Goal: Transaction & Acquisition: Book appointment/travel/reservation

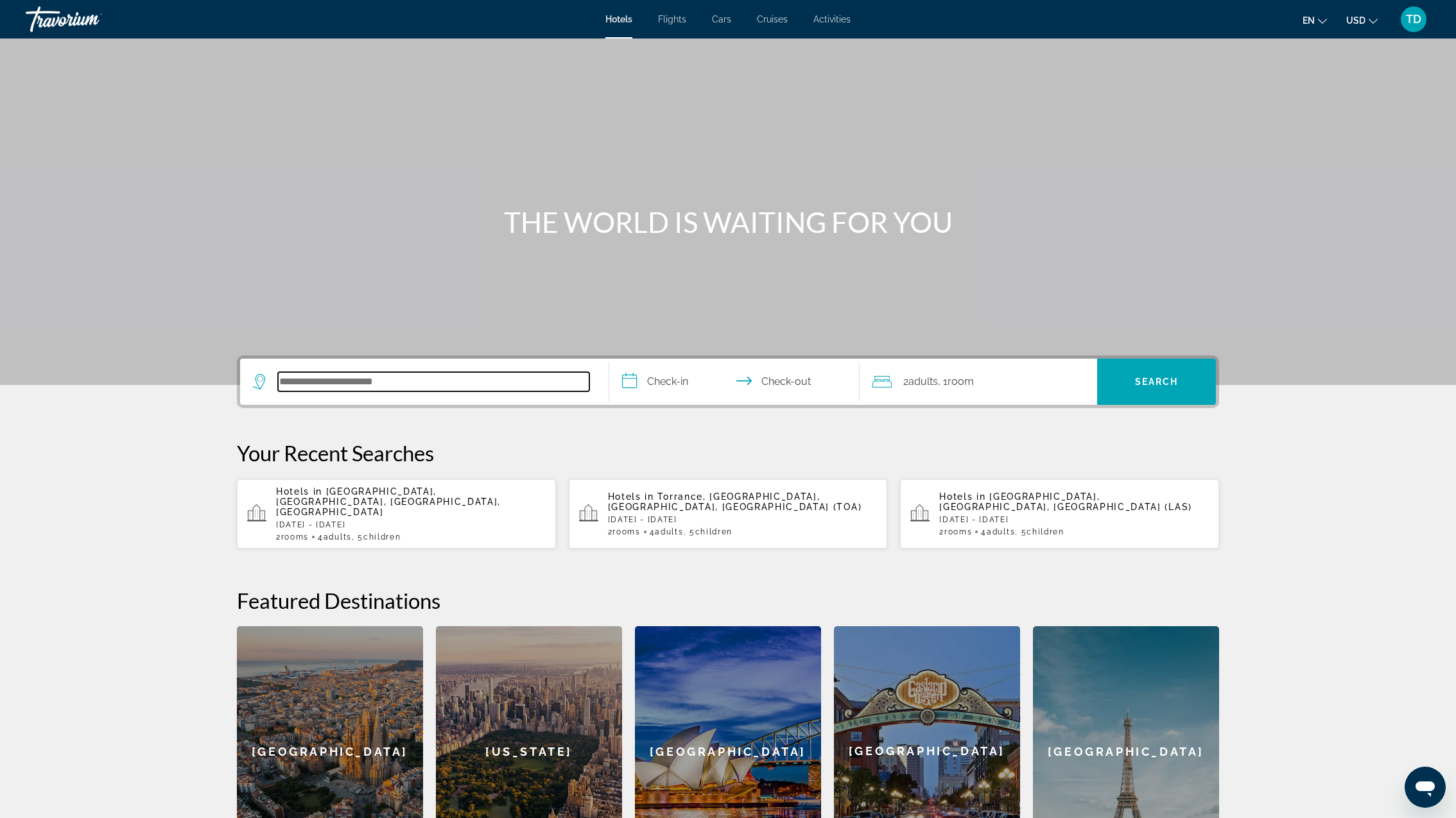
click at [365, 381] on input "Search hotel destination" at bounding box center [433, 382] width 311 height 19
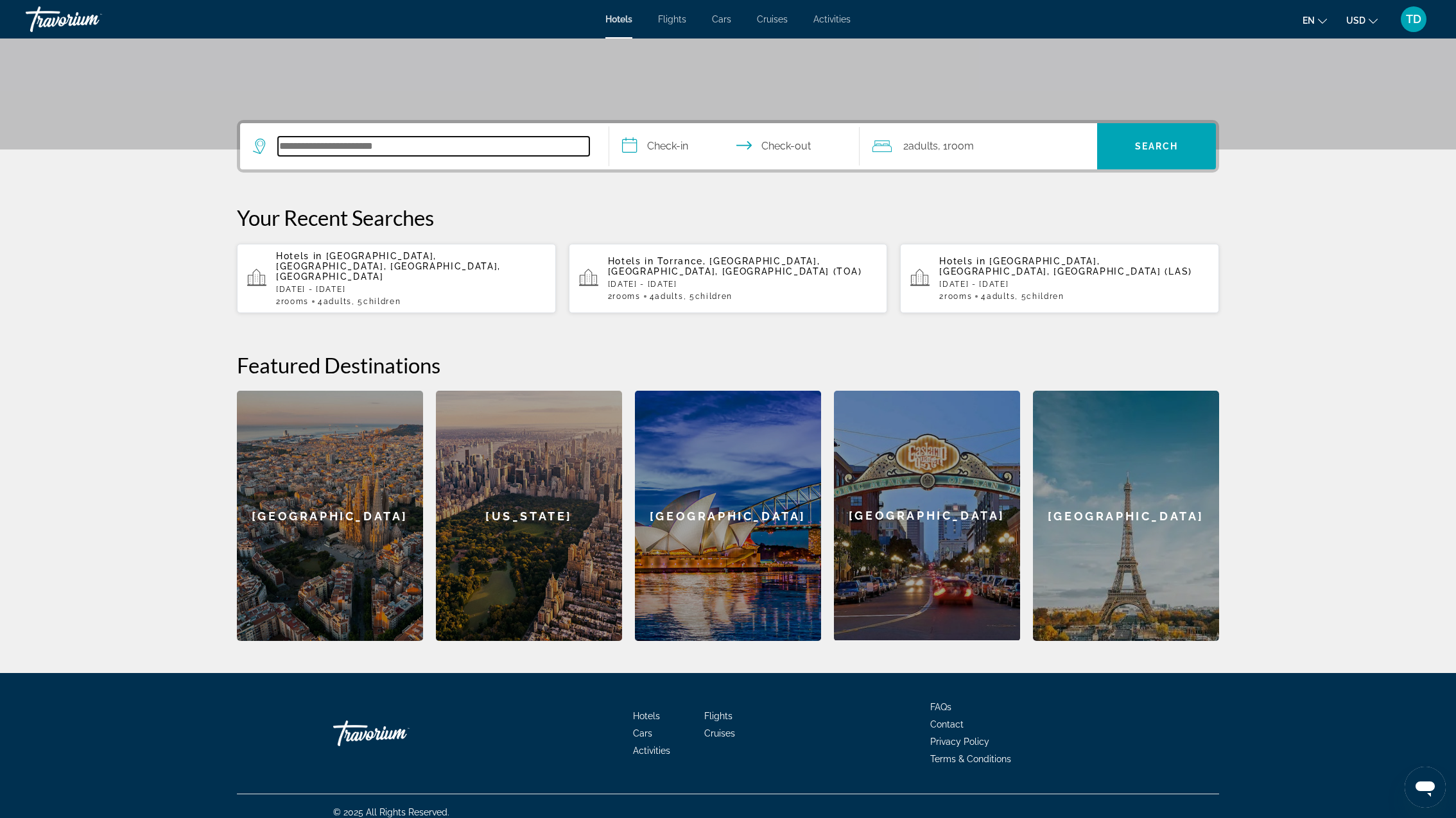
scroll to position [236, 0]
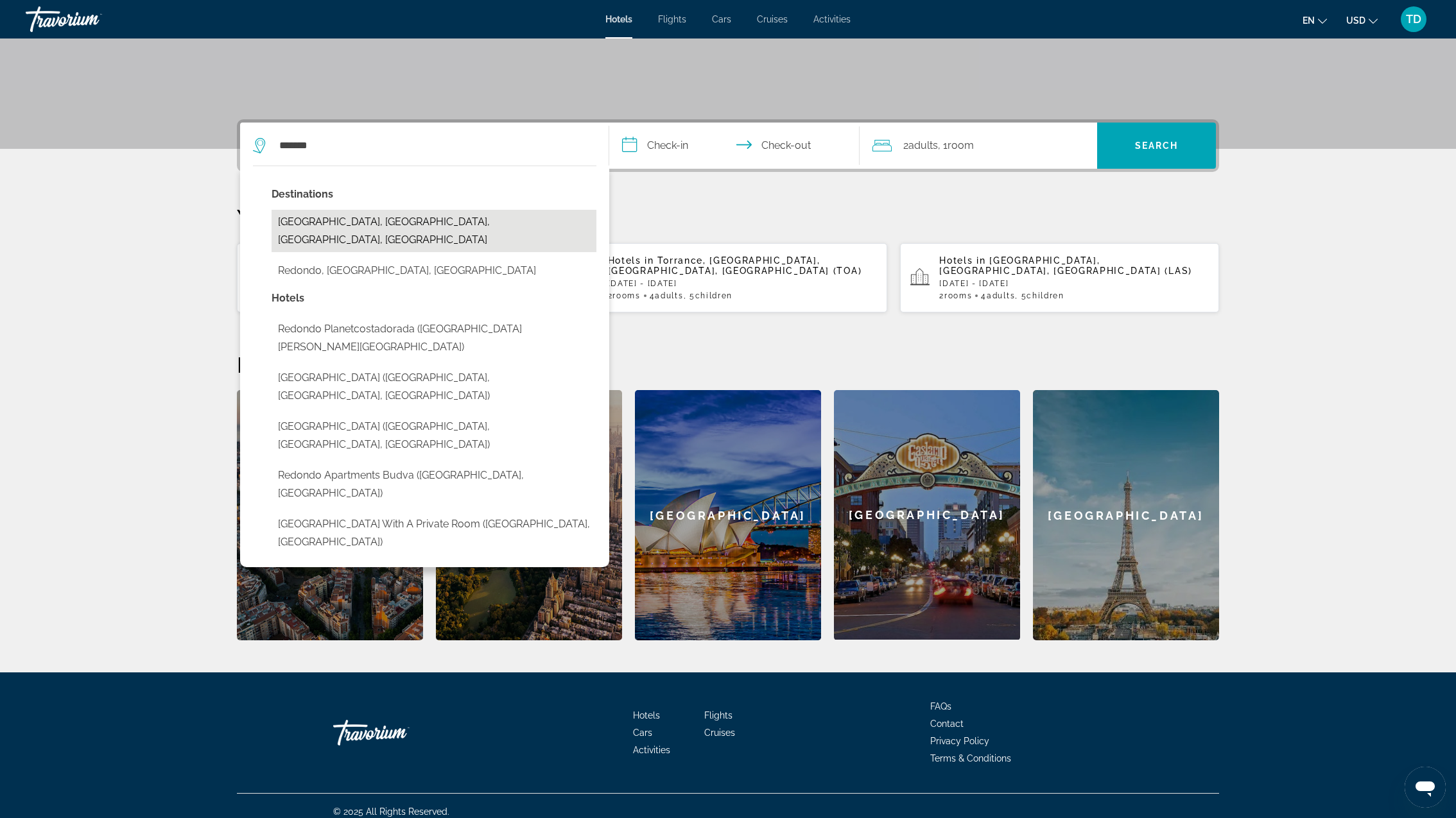
click at [463, 217] on button "[GEOGRAPHIC_DATA], [GEOGRAPHIC_DATA], [GEOGRAPHIC_DATA], [GEOGRAPHIC_DATA]" at bounding box center [434, 231] width 325 height 43
type input "**********"
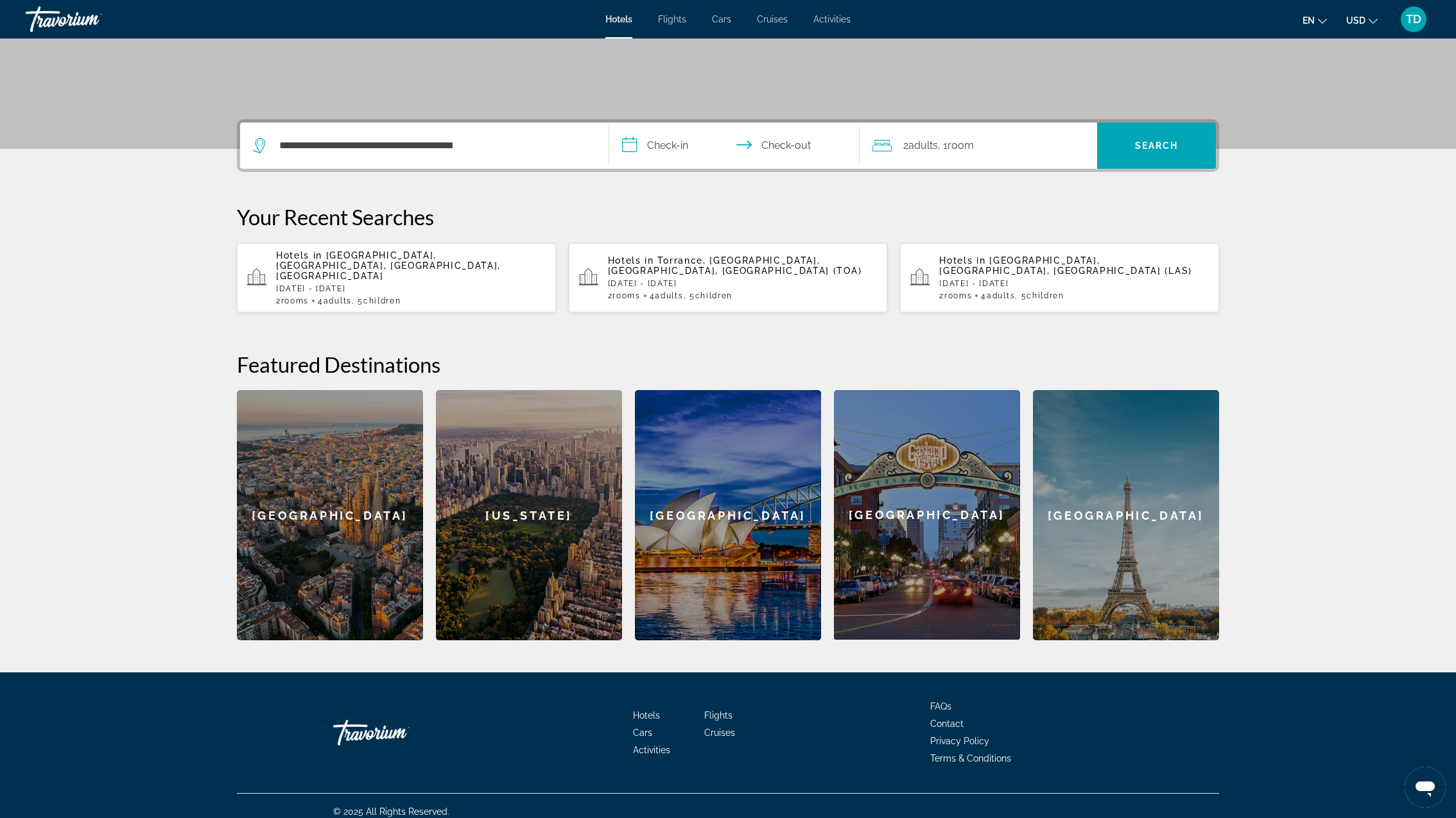
click at [667, 150] on input "**********" at bounding box center [737, 148] width 255 height 50
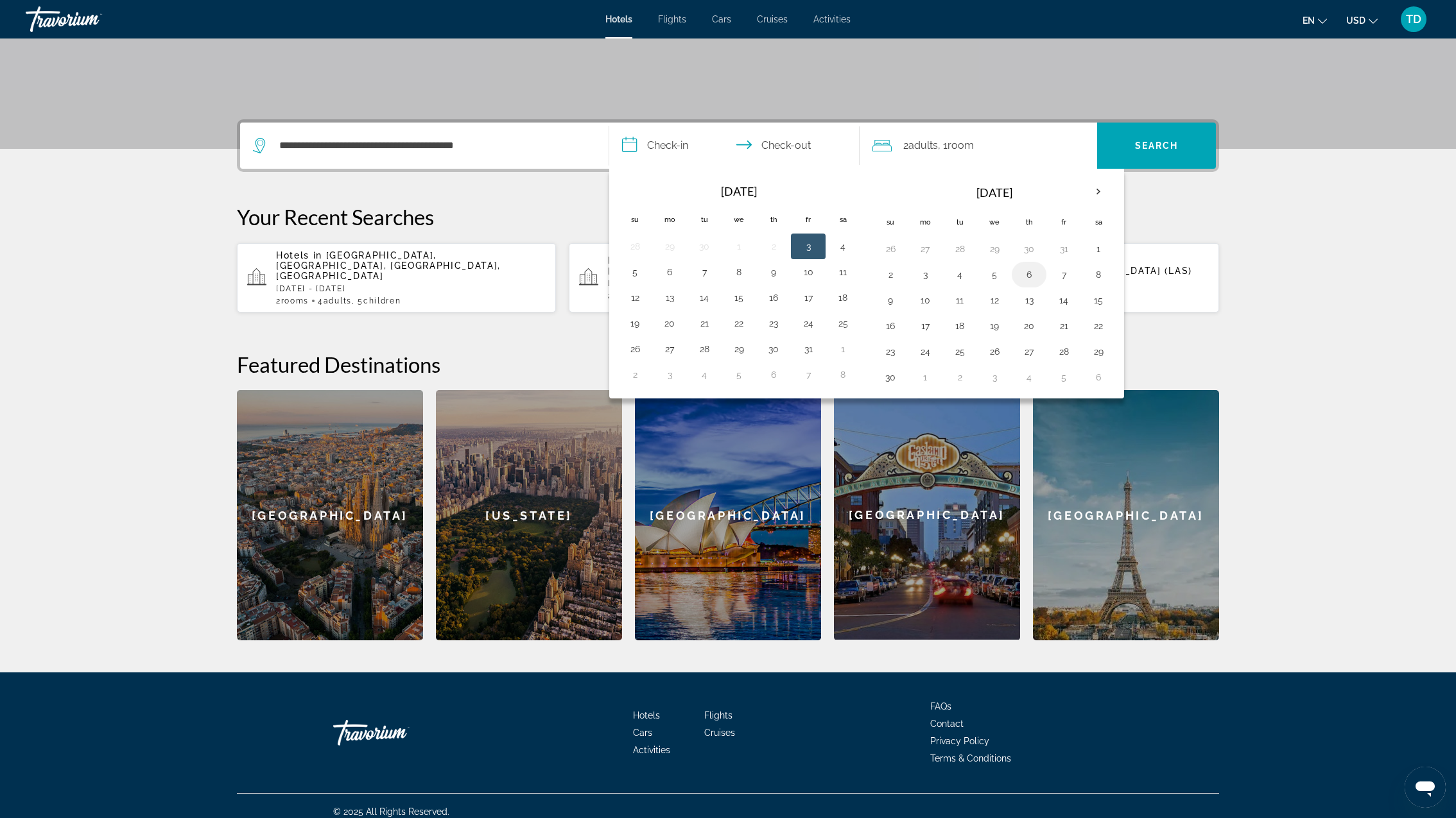
click at [1023, 272] on button "6" at bounding box center [1029, 274] width 21 height 18
click at [1097, 276] on button "8" at bounding box center [1098, 274] width 21 height 18
type input "**********"
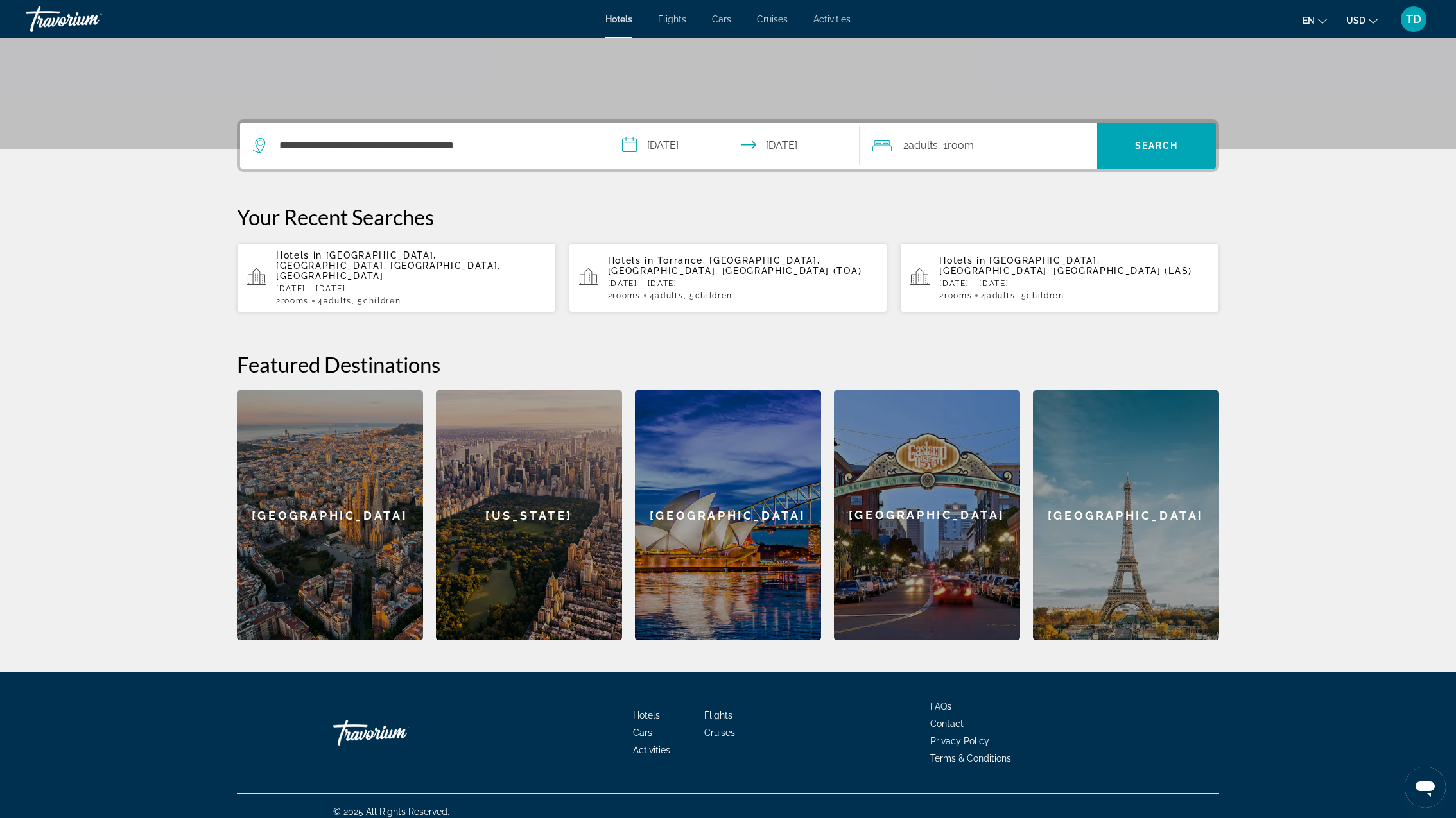
click at [963, 149] on span "Room" at bounding box center [961, 145] width 26 height 12
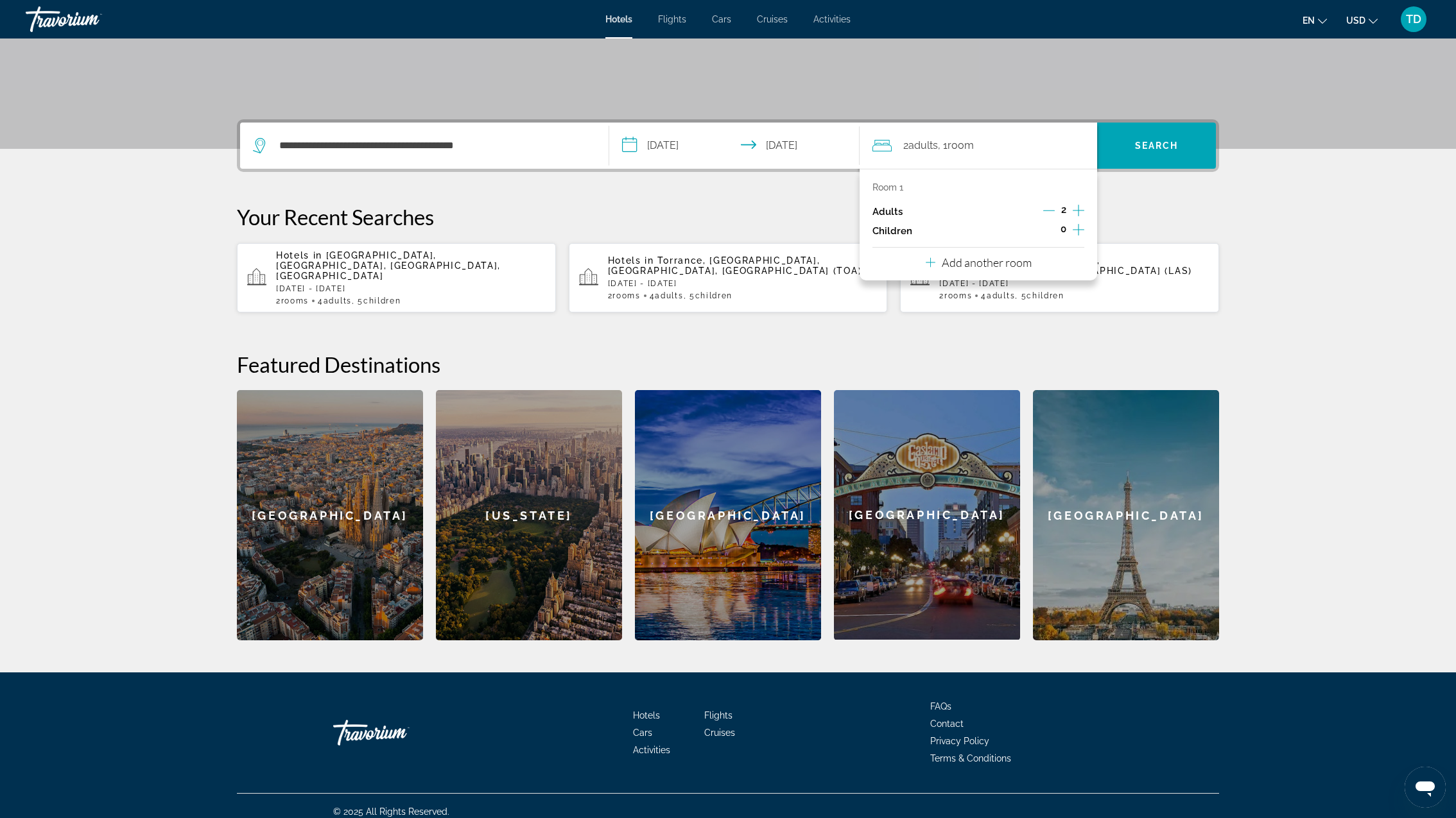
click at [1083, 231] on icon "Increment children" at bounding box center [1078, 230] width 11 height 16
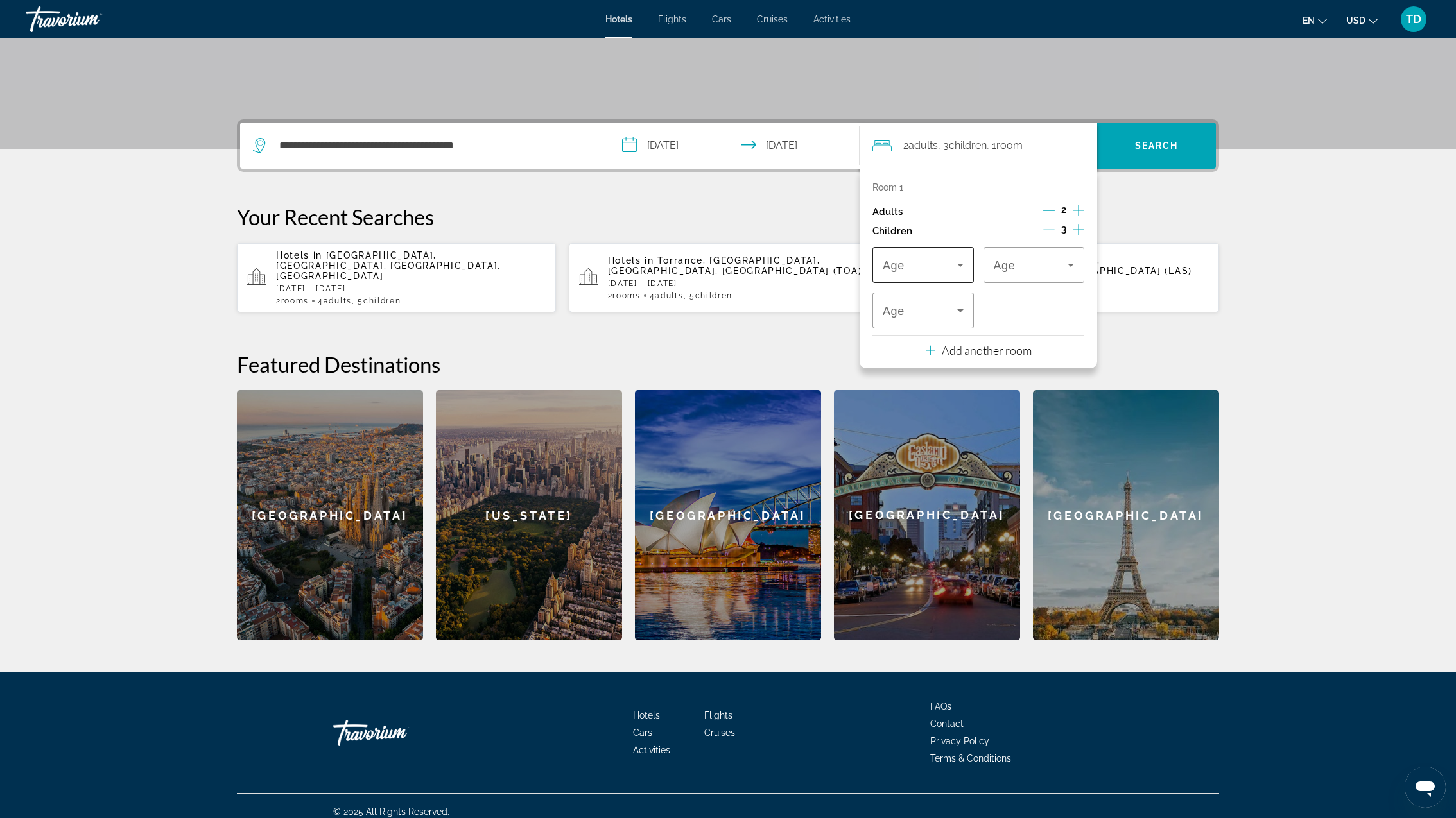
click at [956, 261] on icon "Travelers: 2 adults, 3 children" at bounding box center [960, 265] width 16 height 16
click at [903, 435] on mat-option "8" at bounding box center [923, 445] width 102 height 30
click at [1069, 261] on icon "Travelers: 2 adults, 3 children" at bounding box center [1071, 265] width 16 height 16
click at [1036, 444] on mat-option "8" at bounding box center [1034, 443] width 102 height 30
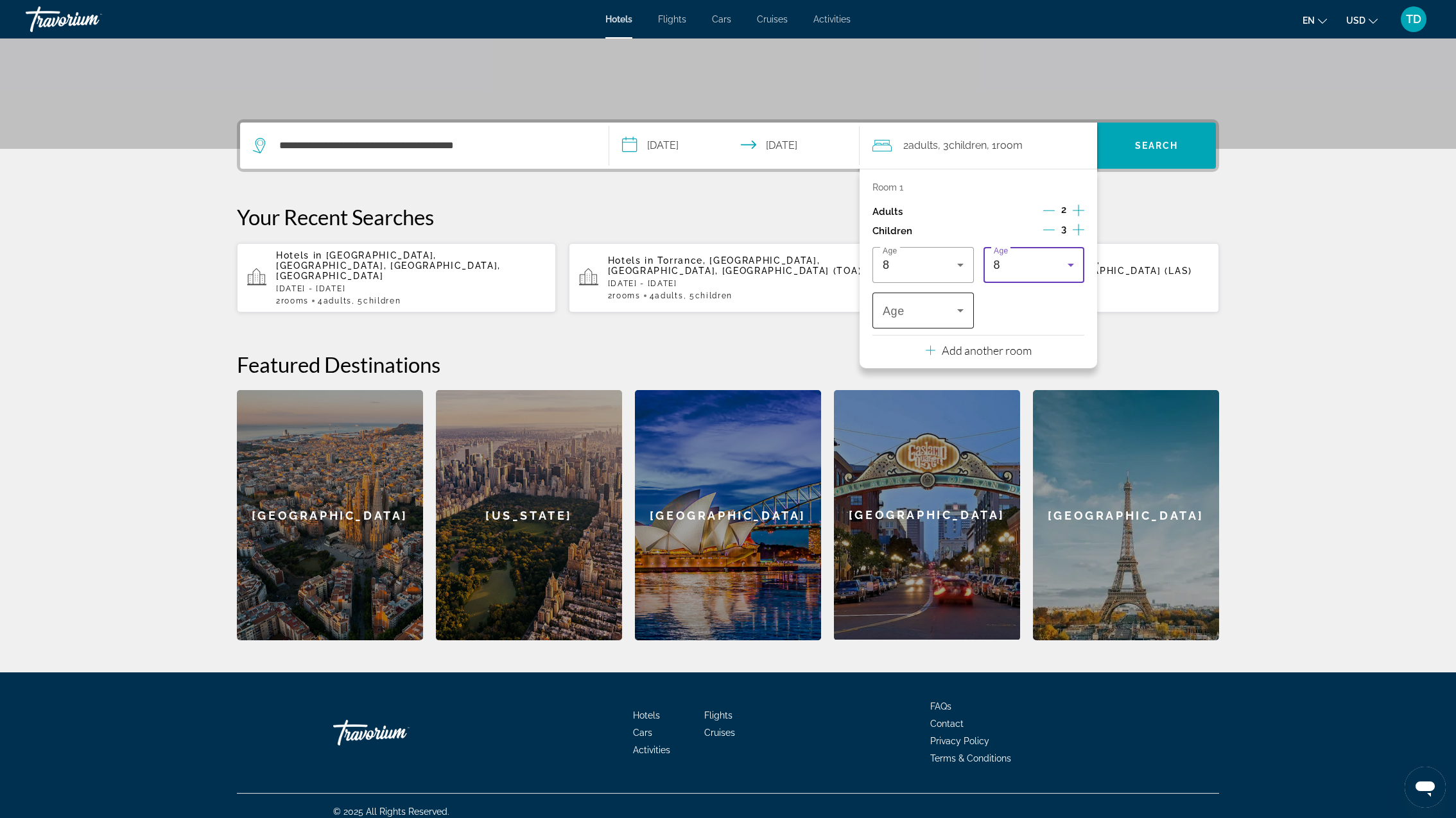
click at [940, 320] on div "Travelers: 2 adults, 3 children" at bounding box center [923, 310] width 81 height 36
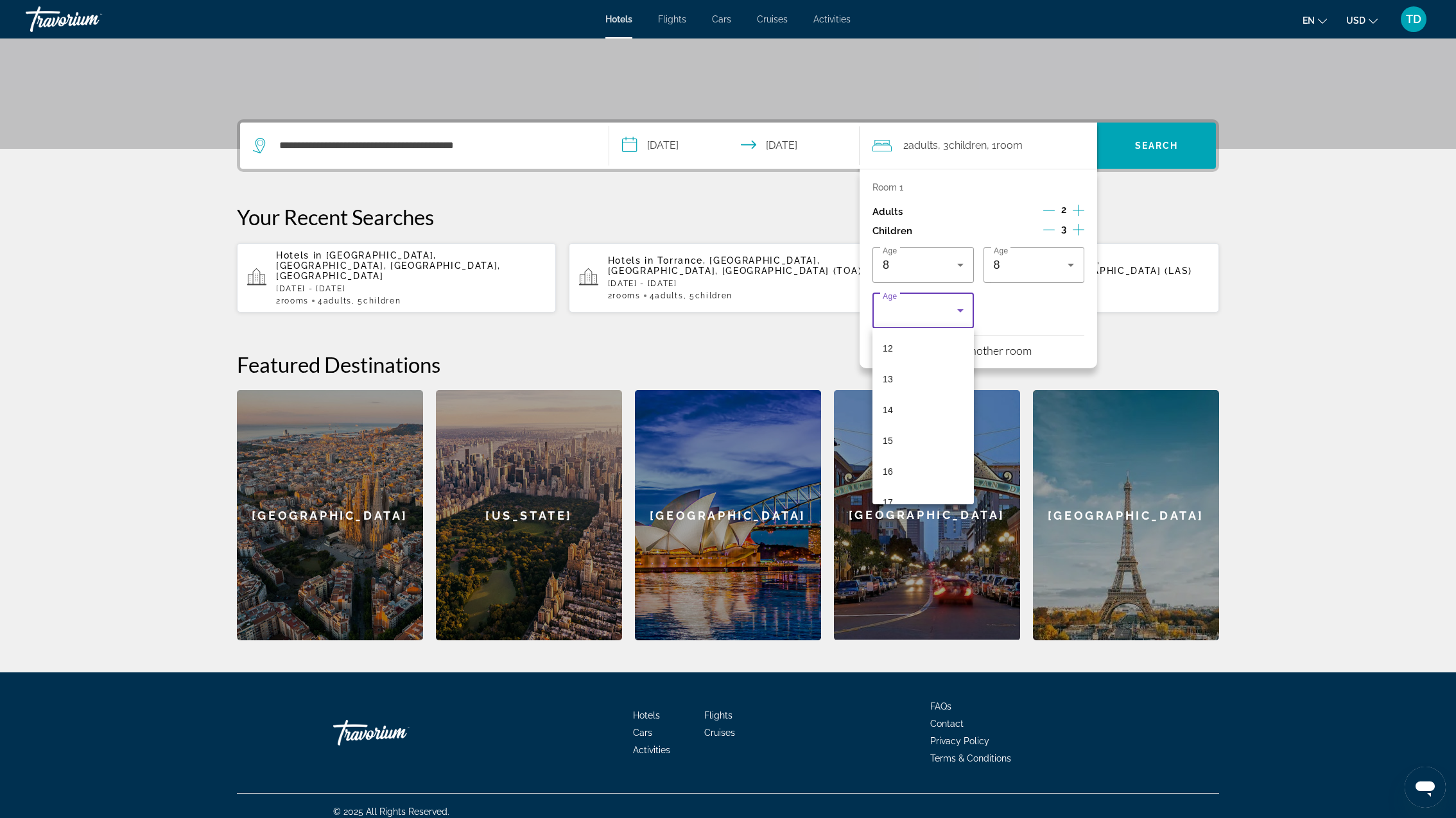
scroll to position [373, 0]
click at [897, 461] on mat-option "16" at bounding box center [923, 467] width 102 height 30
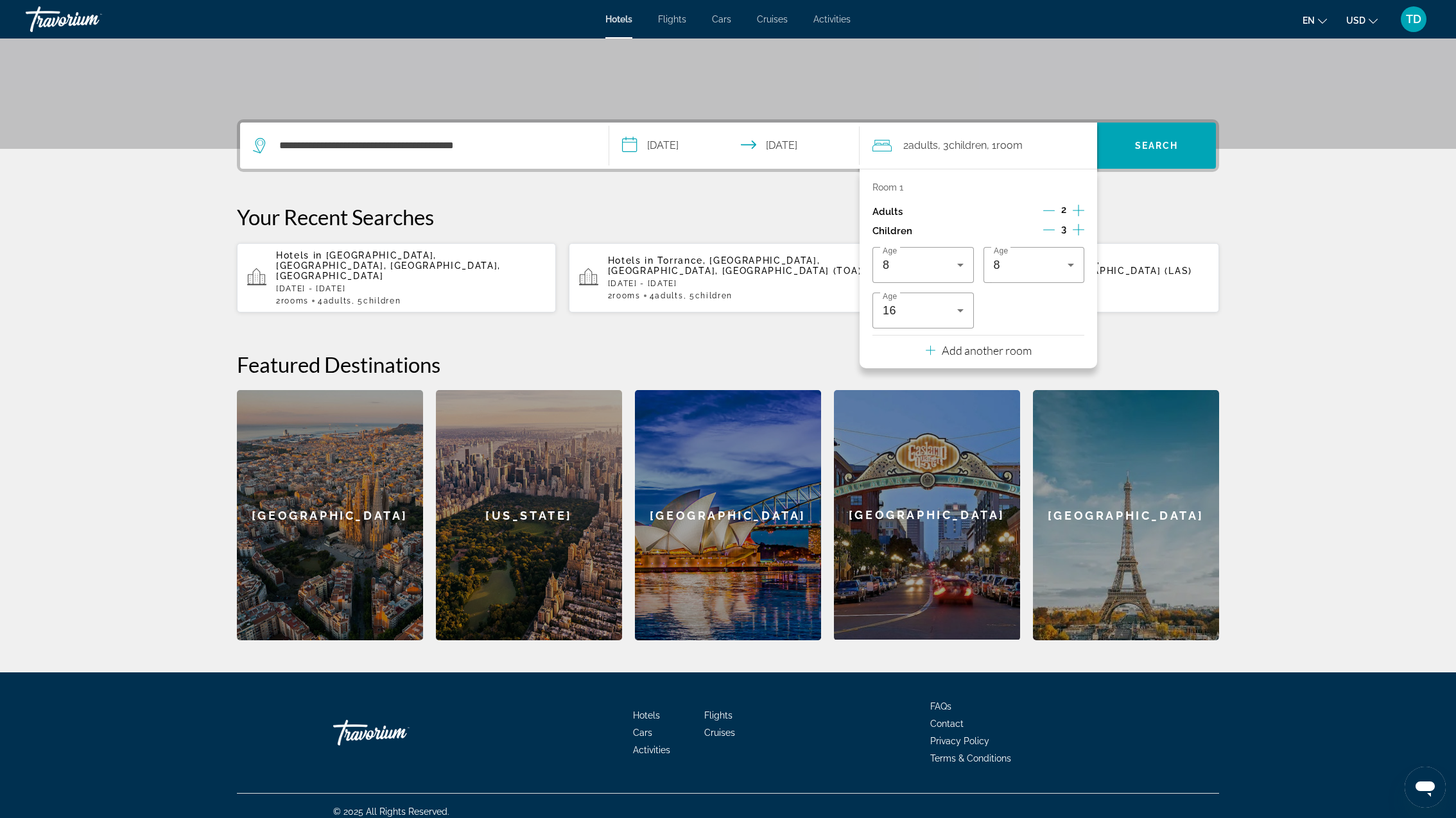
click at [984, 346] on p "Add another room" at bounding box center [986, 350] width 89 height 14
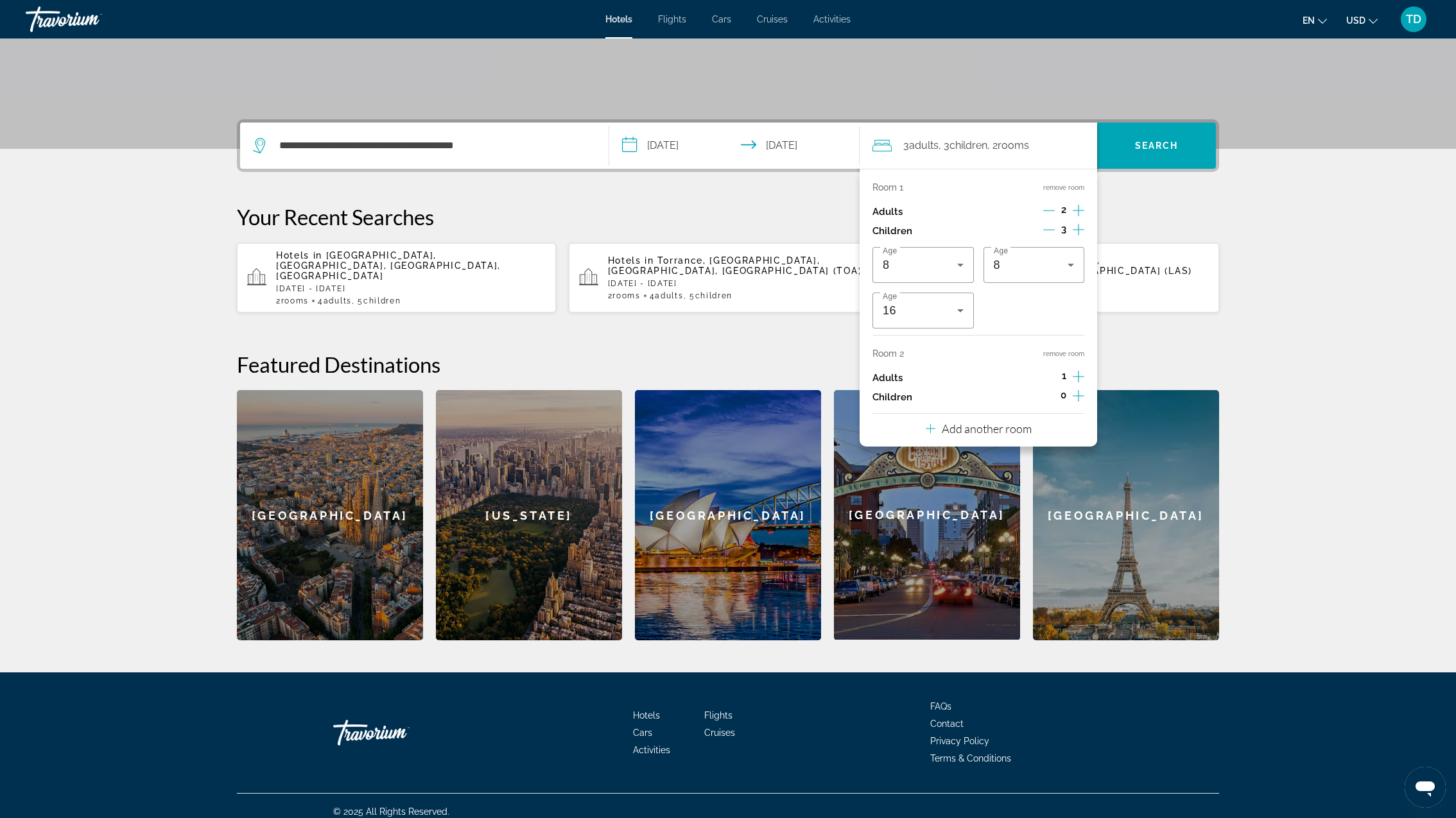
click at [1081, 374] on icon "Increment adults" at bounding box center [1078, 377] width 11 height 16
click at [1082, 398] on icon "Increment children" at bounding box center [1078, 396] width 11 height 16
click at [955, 429] on icon "Travelers: 4 adults, 5 children" at bounding box center [960, 432] width 16 height 16
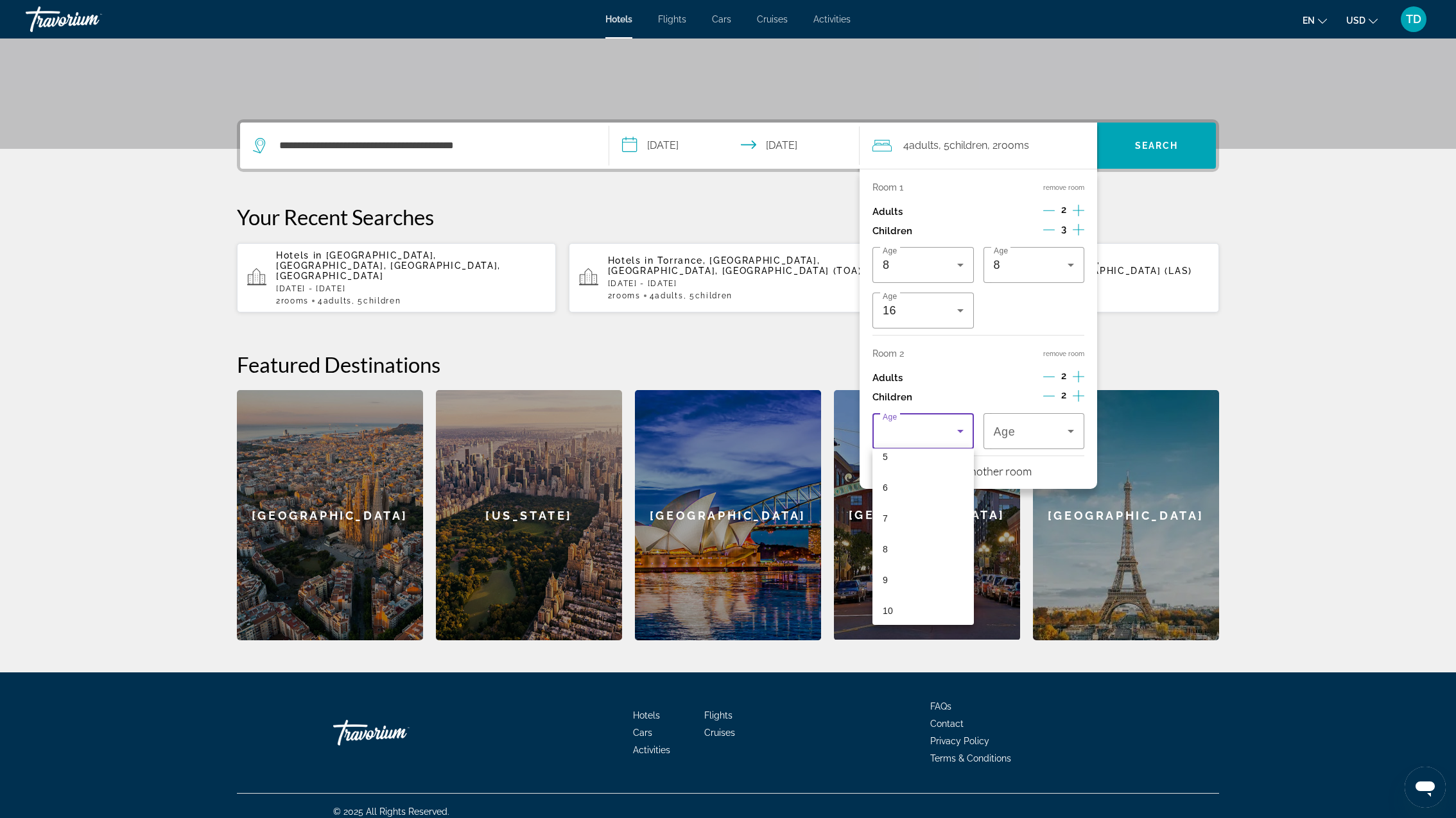
scroll to position [170, 0]
click at [904, 515] on mat-option "7" at bounding box center [923, 514] width 102 height 30
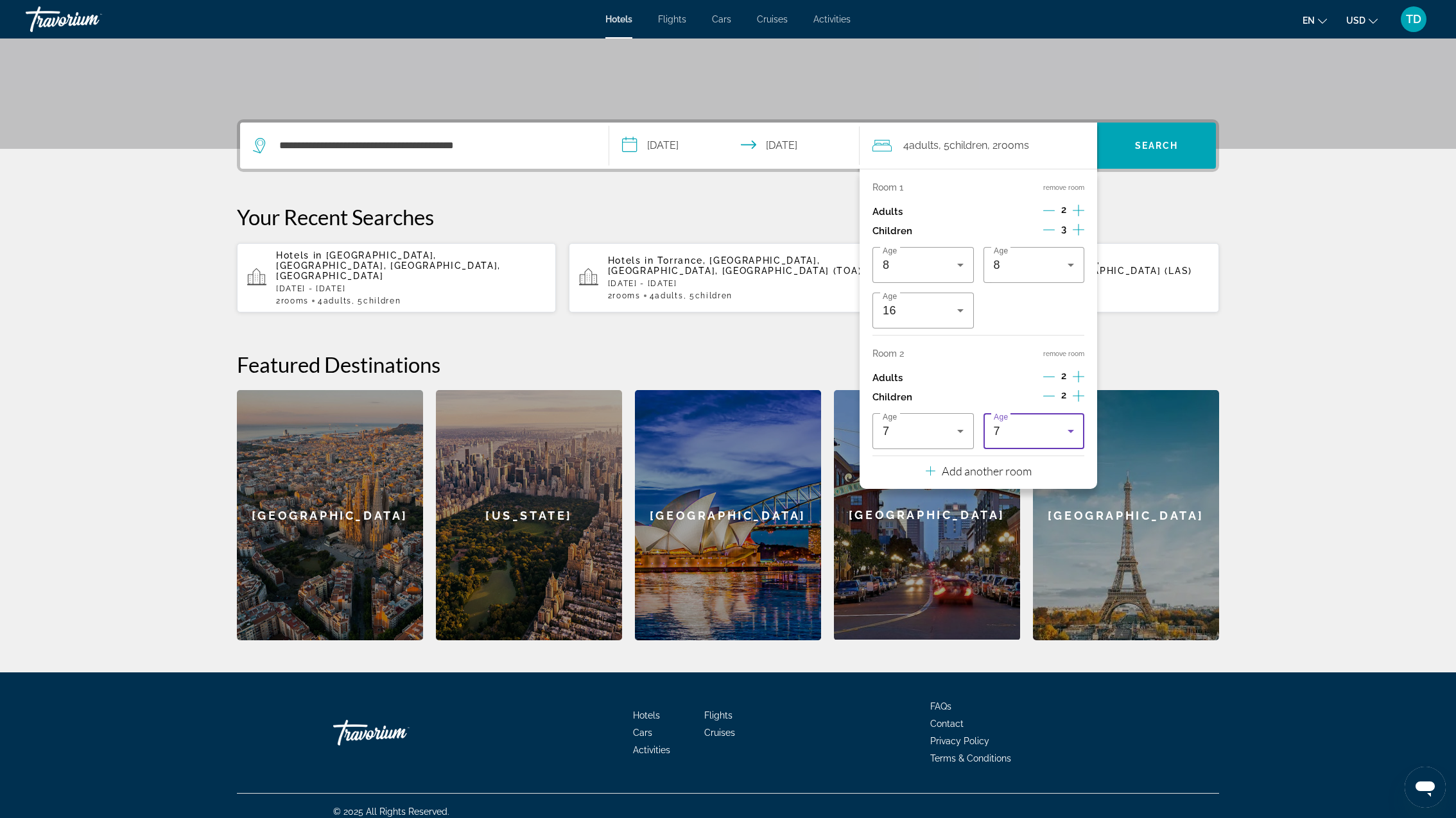
click at [1061, 427] on div "7" at bounding box center [1031, 432] width 75 height 16
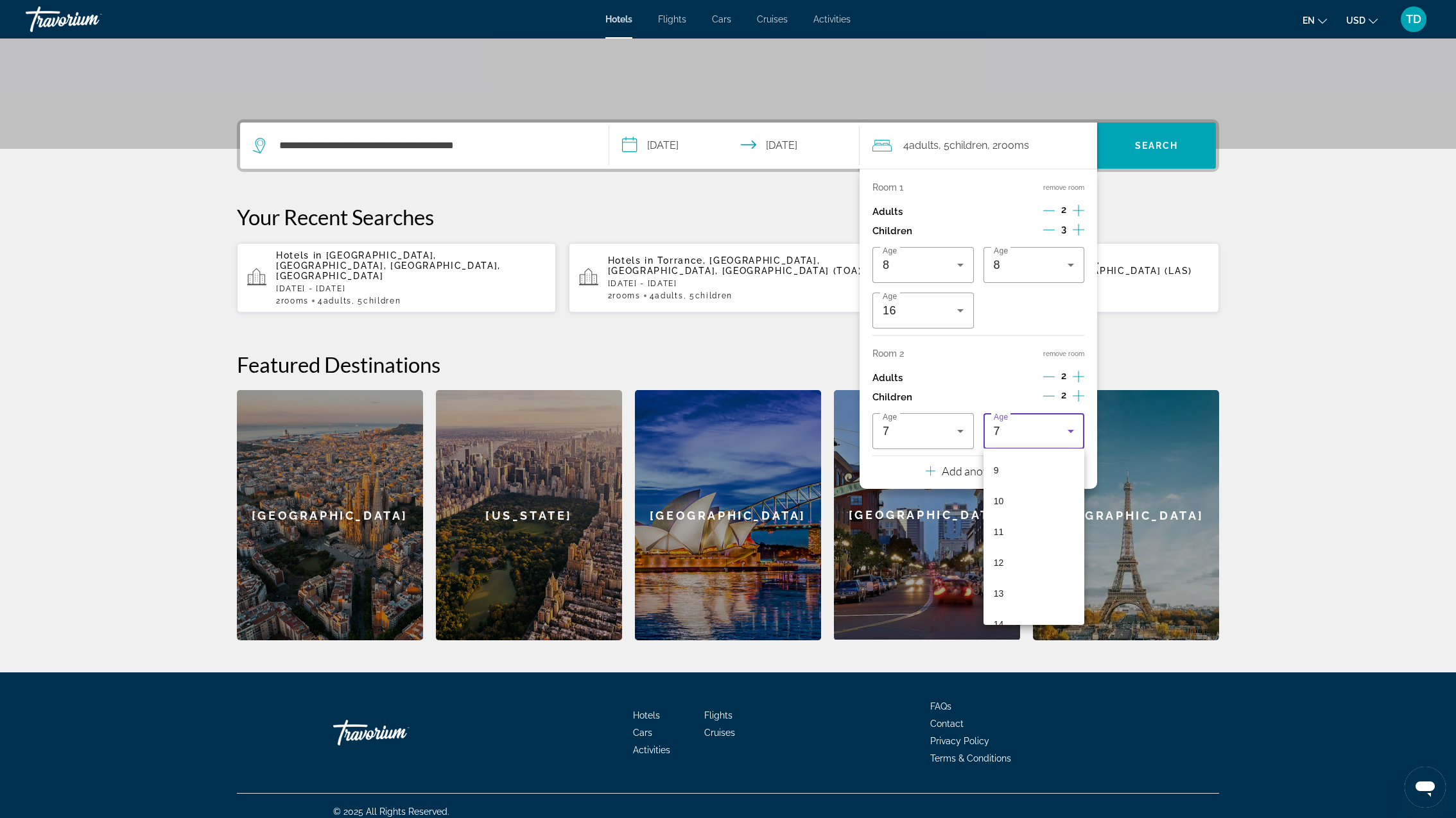
scroll to position [286, 0]
click at [1002, 557] on span "12" at bounding box center [999, 553] width 10 height 16
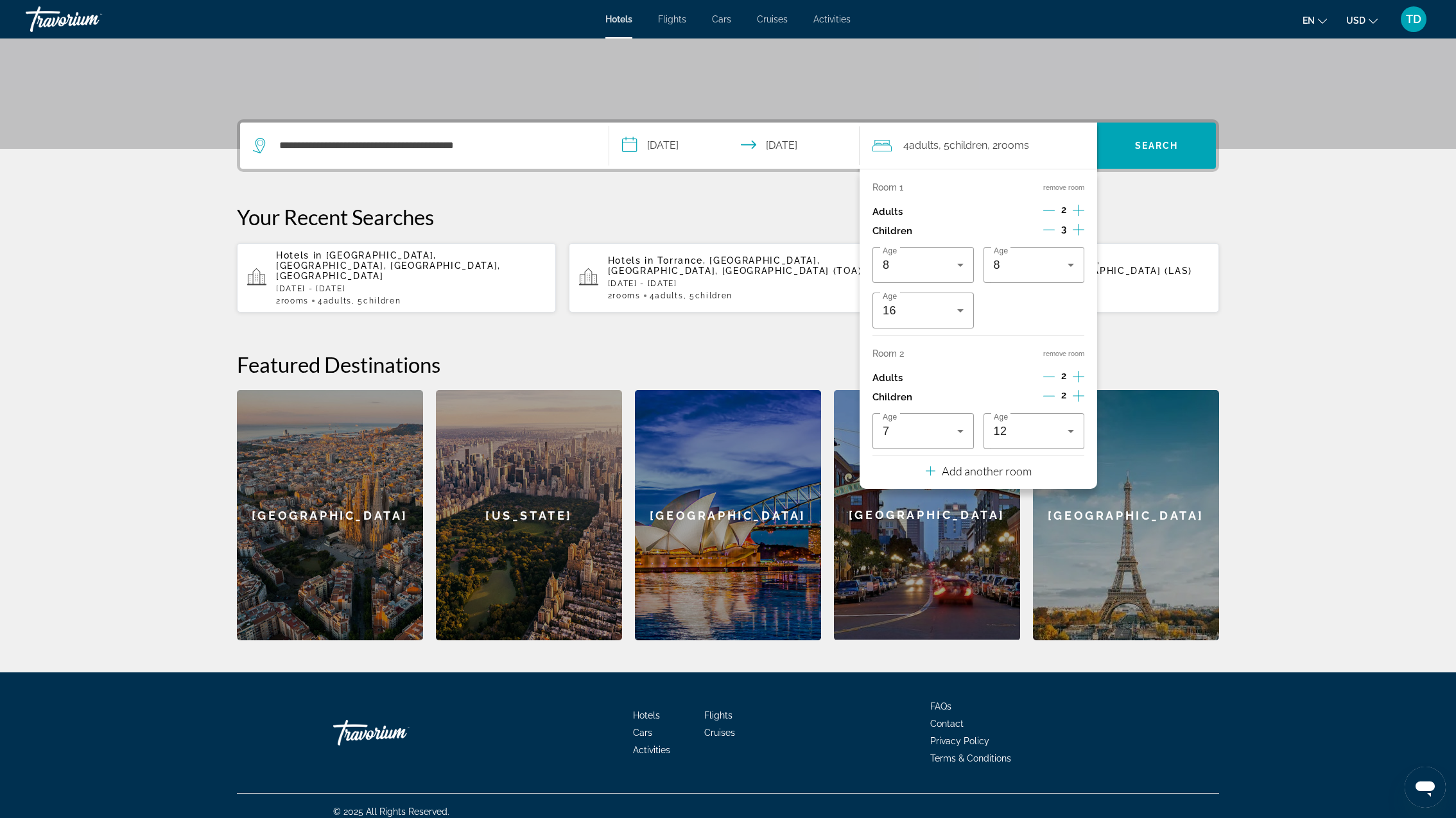
click at [1158, 183] on div "**********" at bounding box center [728, 379] width 1034 height 521
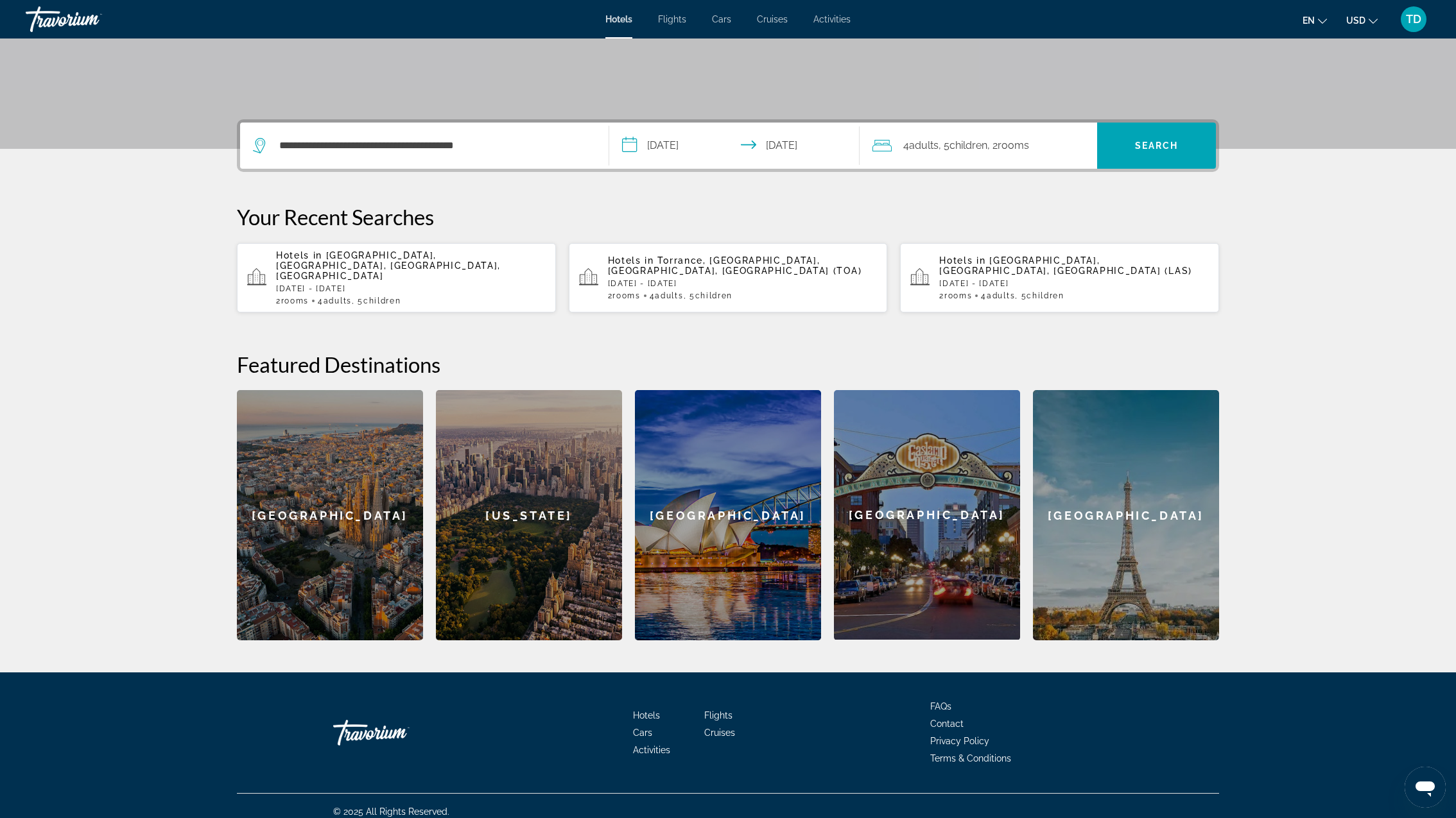
click at [1081, 140] on div "4 Adult Adults , 5 Child Children , 2 Room rooms" at bounding box center [984, 145] width 225 height 18
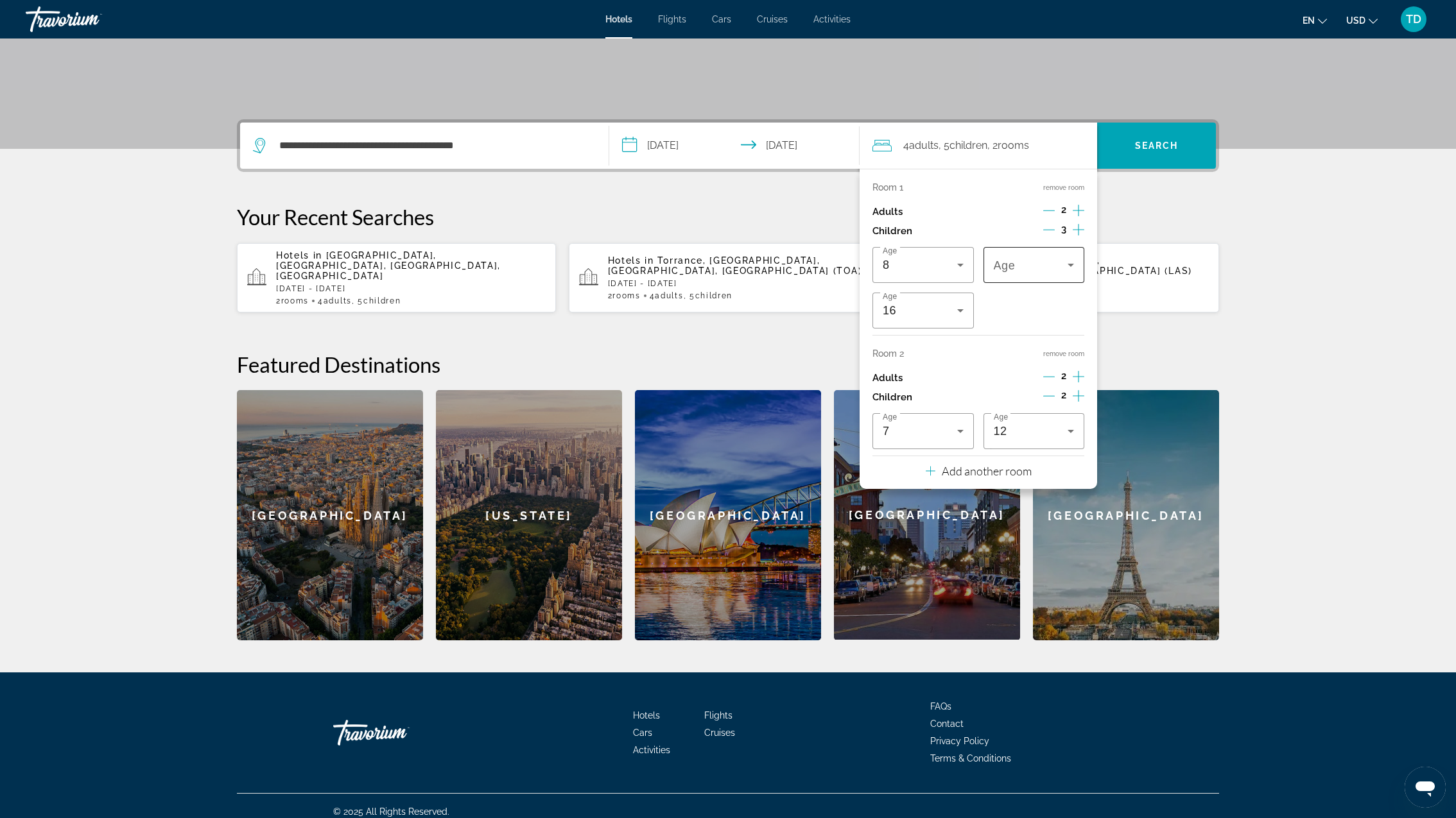
click at [1067, 259] on icon "Travelers: 4 adults, 5 children" at bounding box center [1071, 265] width 16 height 16
click at [1016, 384] on mat-option "8" at bounding box center [1034, 377] width 102 height 30
click at [1155, 234] on div "Your Recent Searches Hotels in [GEOGRAPHIC_DATA], [GEOGRAPHIC_DATA], [GEOGRAPHI…" at bounding box center [728, 259] width 982 height 109
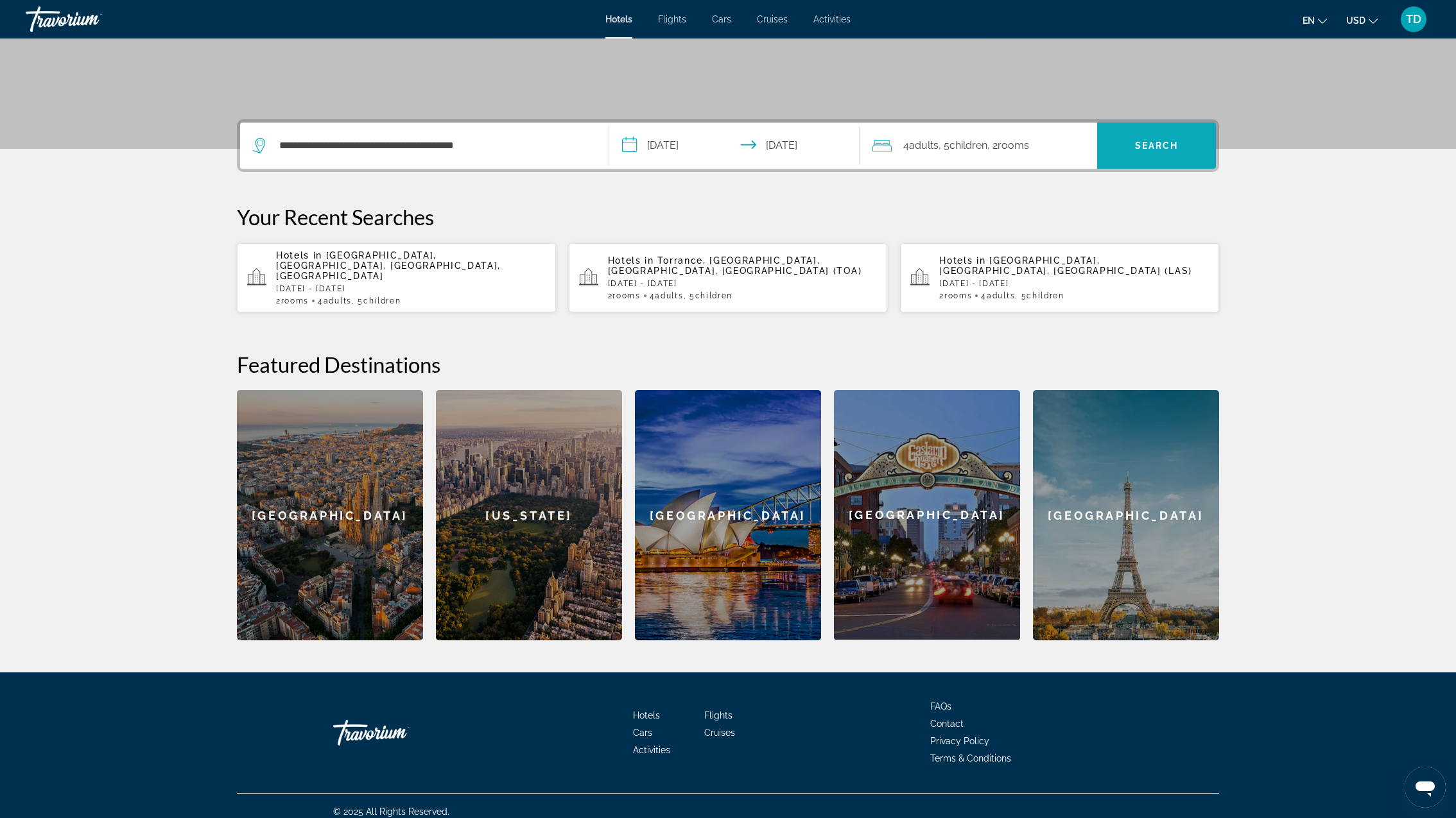
click at [1148, 148] on span "Search" at bounding box center [1156, 146] width 43 height 10
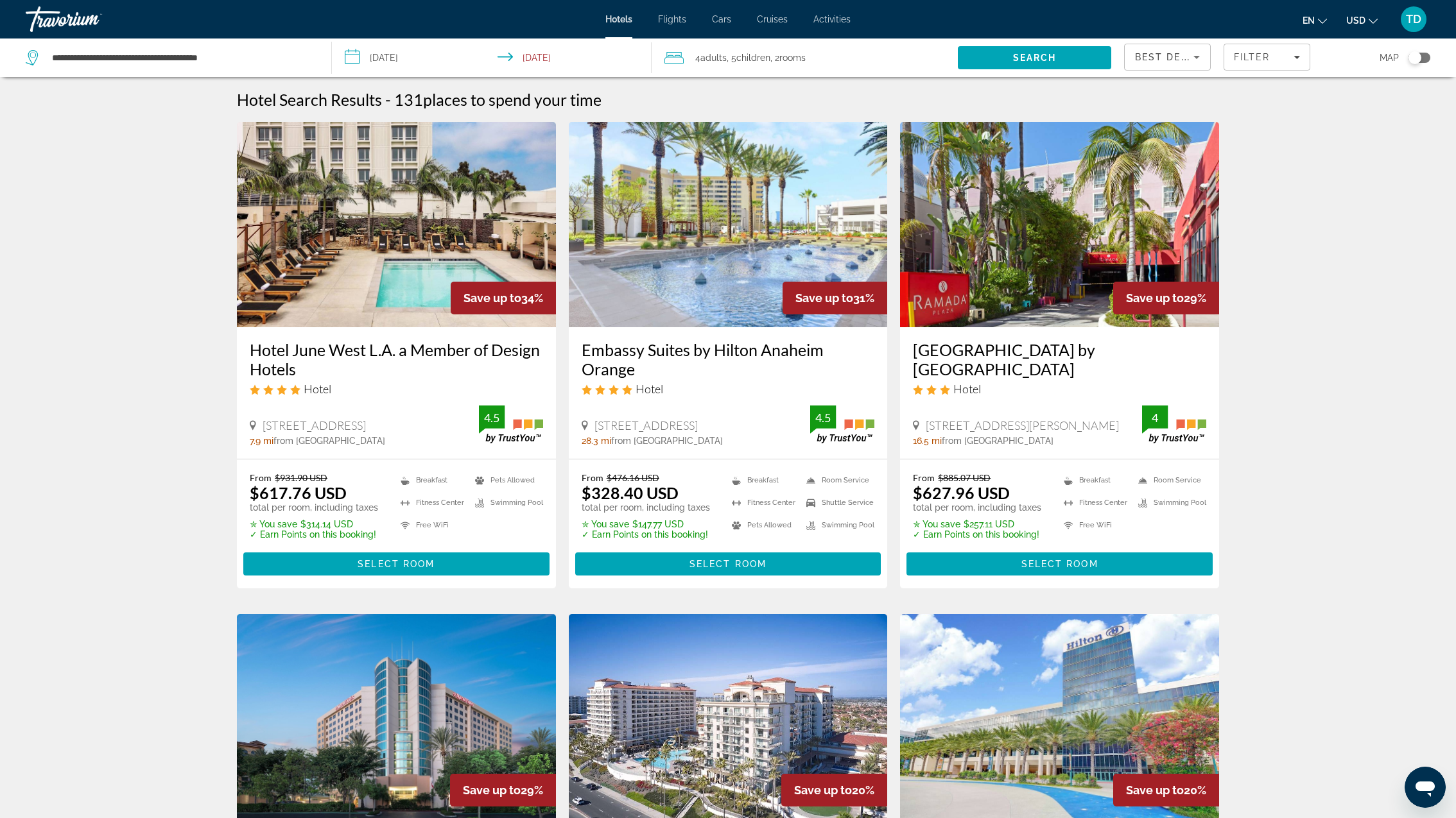
click at [1189, 56] on icon "Sort by" at bounding box center [1196, 57] width 16 height 16
click at [1175, 116] on mat-option "Distance" at bounding box center [1167, 121] width 86 height 30
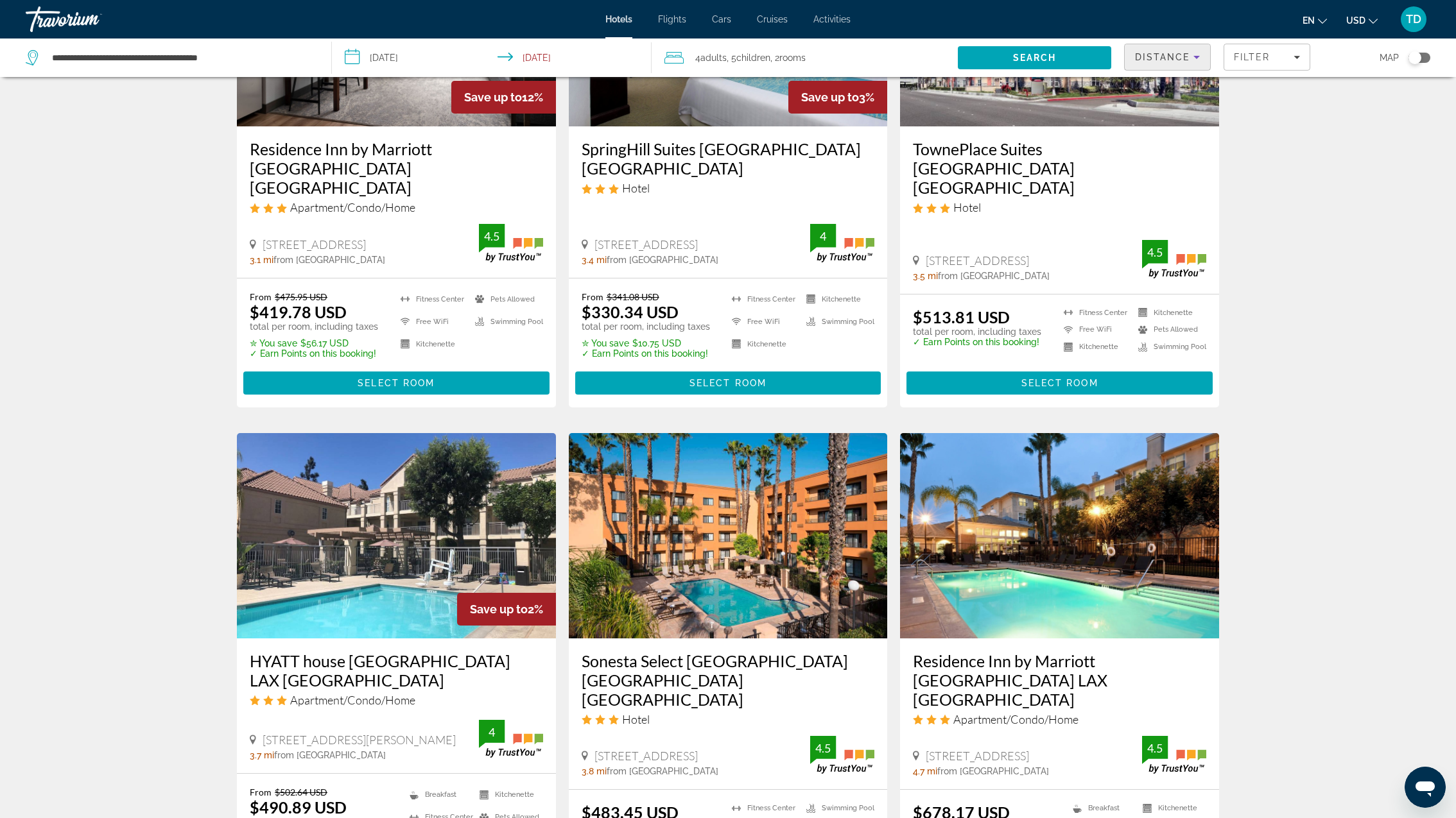
scroll to position [685, 0]
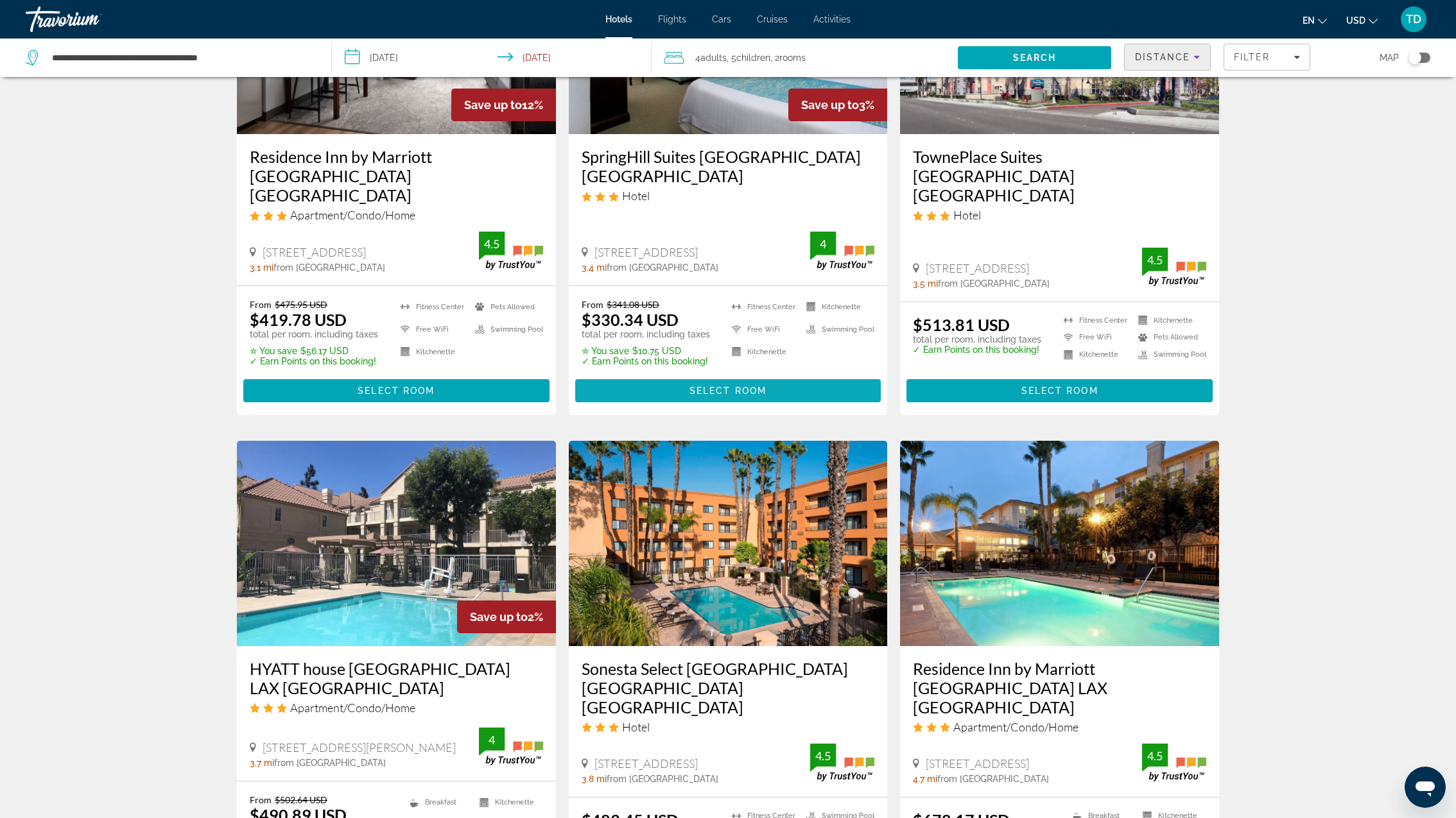
click at [754, 386] on span "Select Room" at bounding box center [728, 391] width 77 height 10
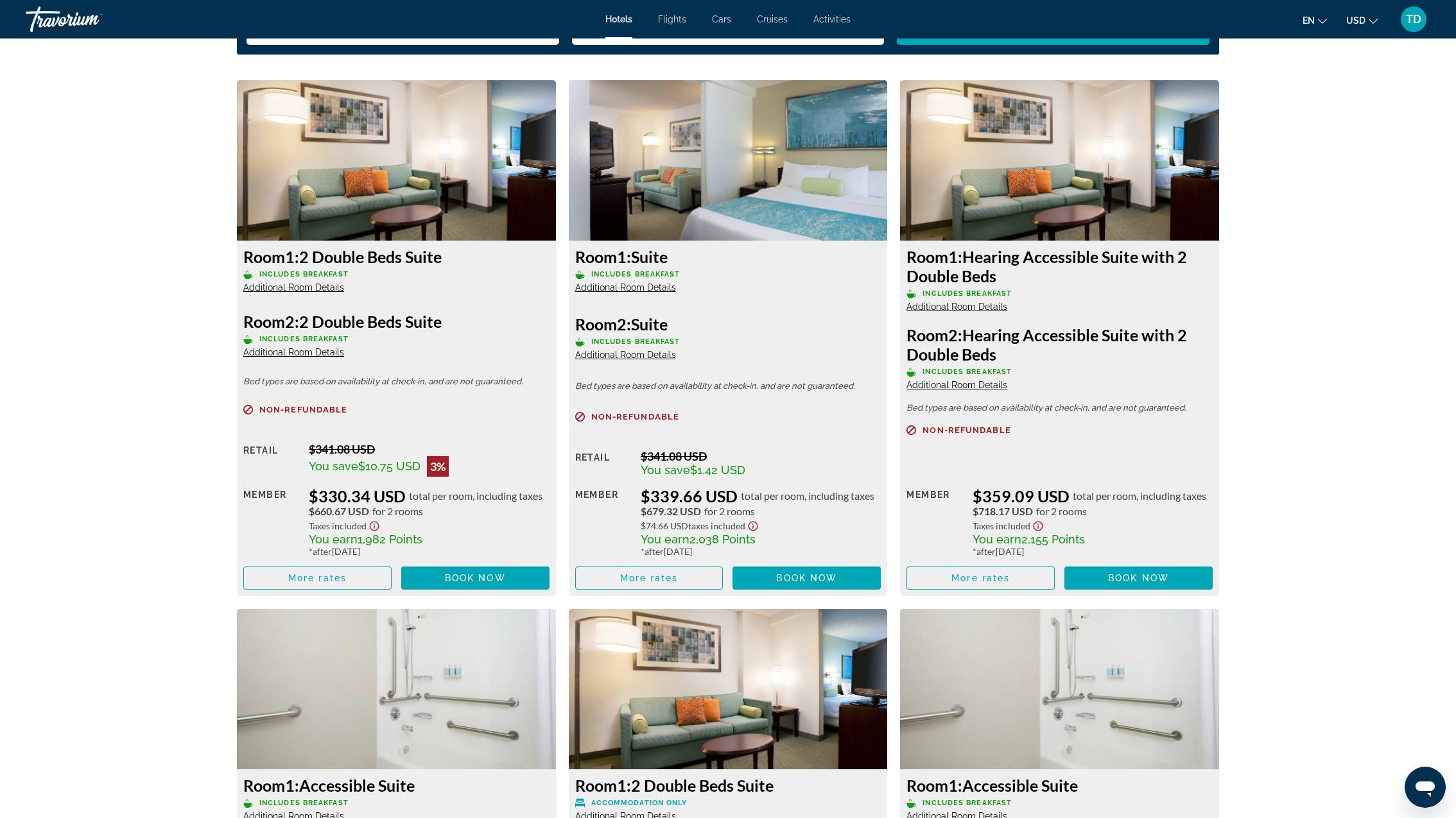
scroll to position [1699, 0]
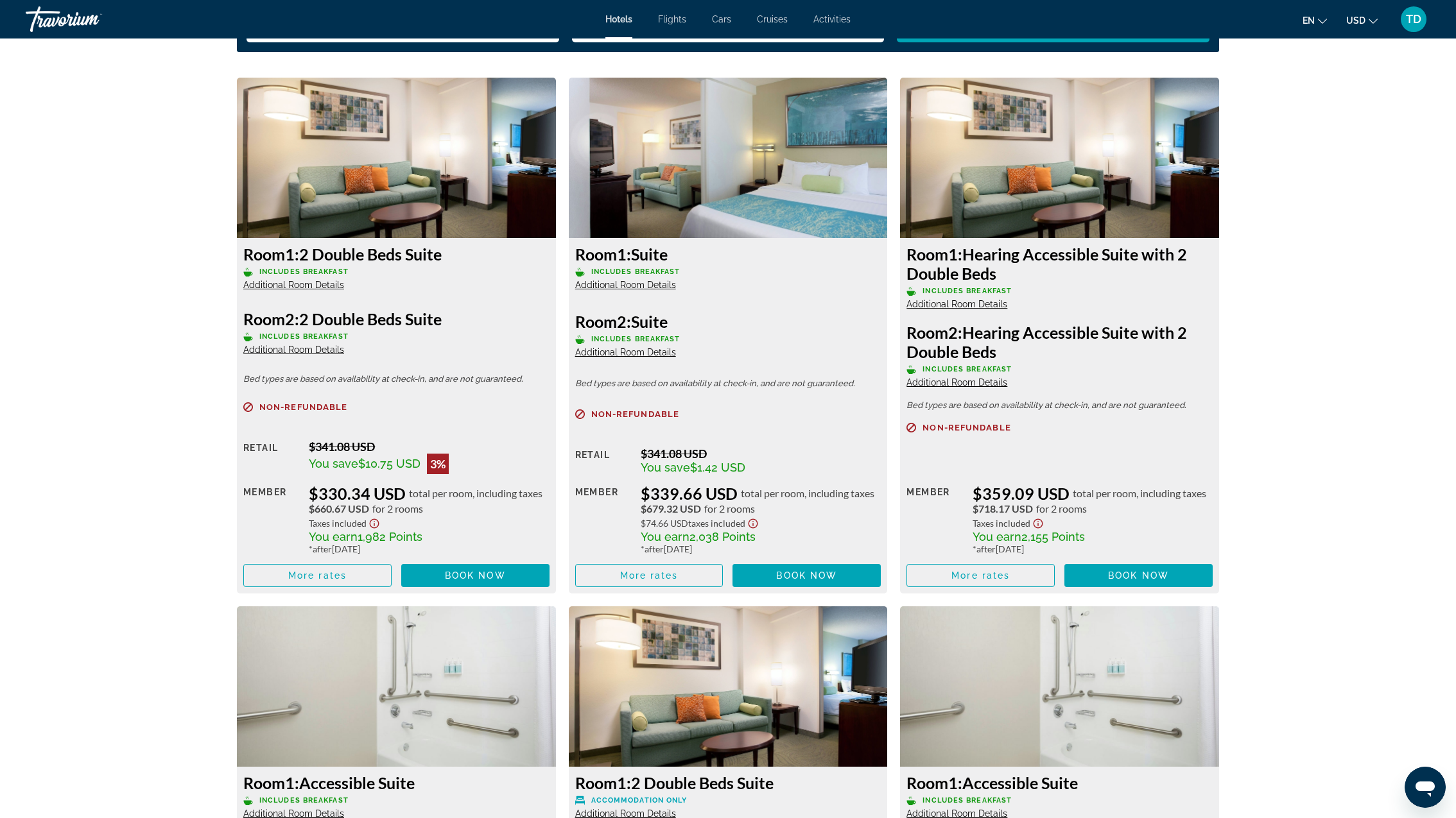
click at [306, 286] on span "Additional Room Details" at bounding box center [294, 285] width 101 height 10
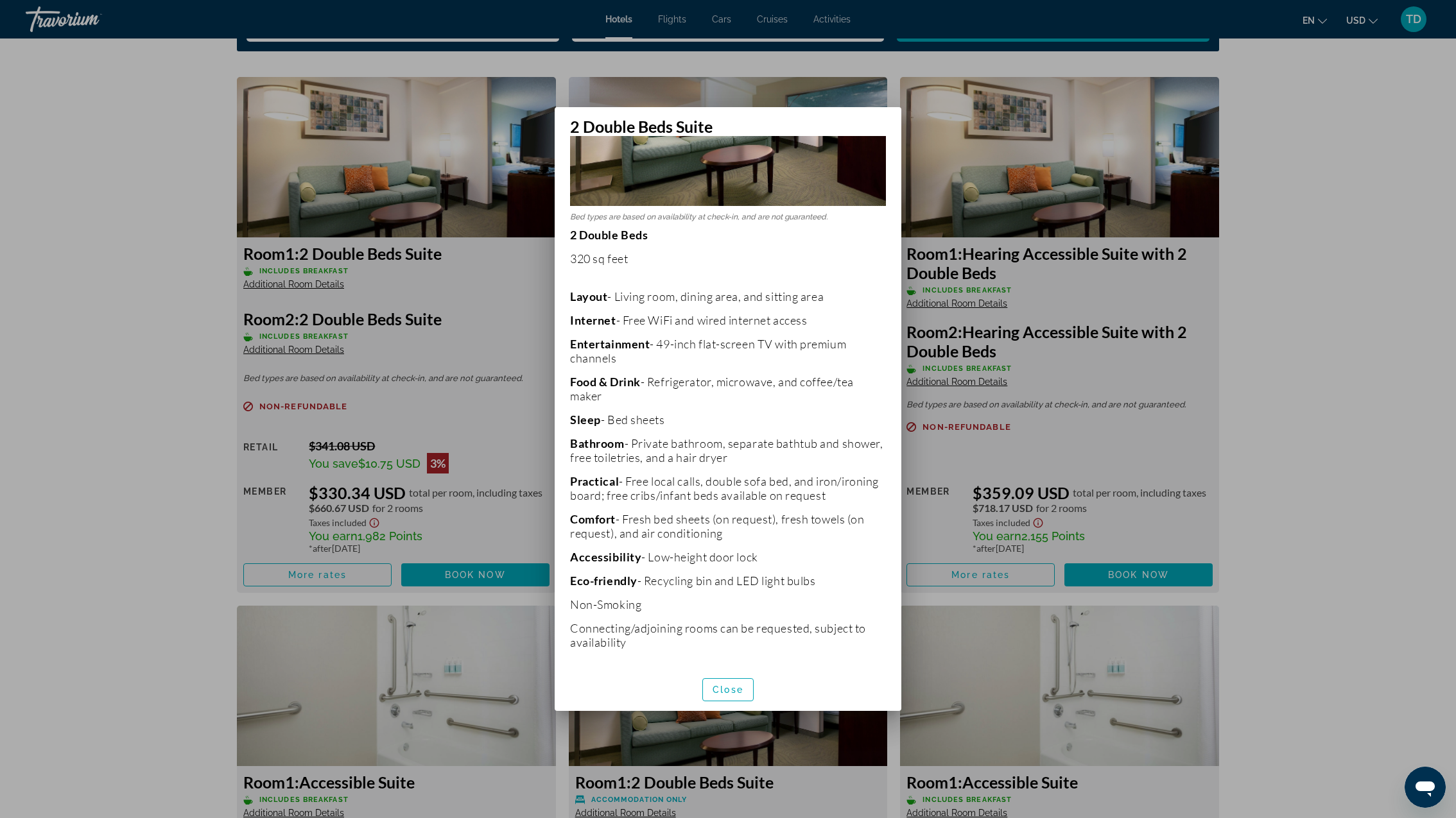
scroll to position [163, 0]
click at [945, 535] on div at bounding box center [728, 409] width 1456 height 818
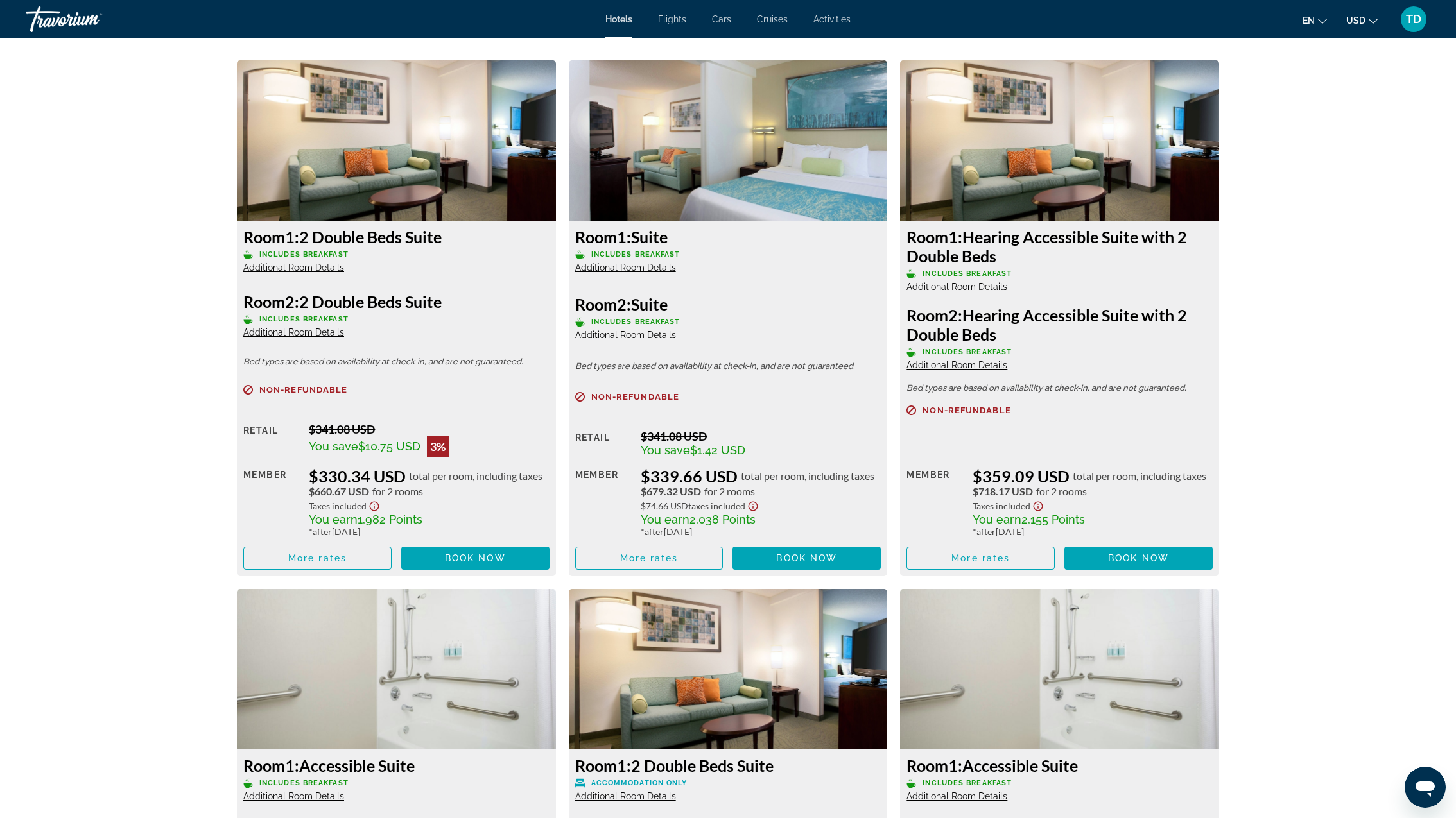
scroll to position [1715, 0]
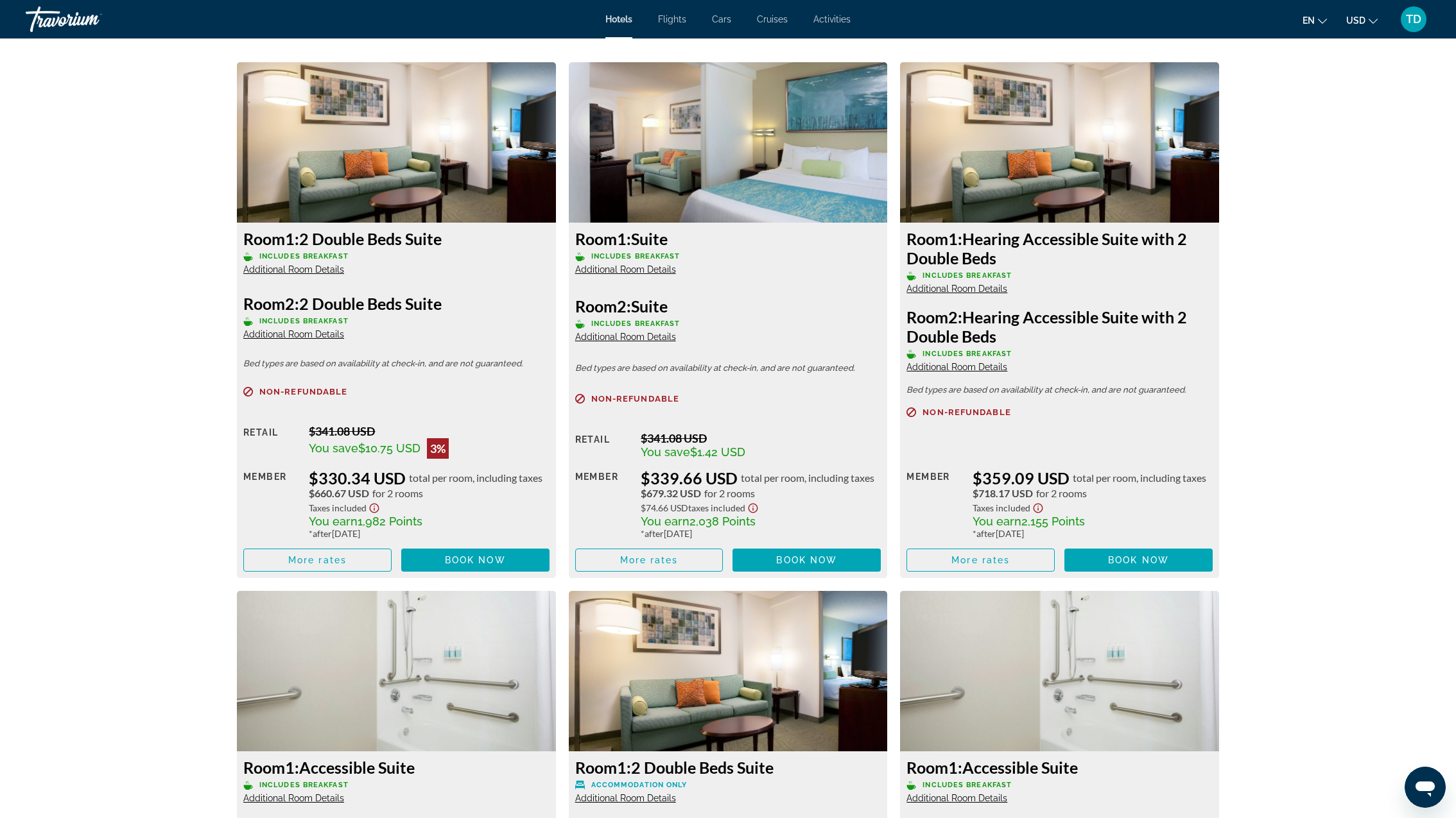
click at [631, 267] on span "Additional Room Details" at bounding box center [625, 269] width 101 height 10
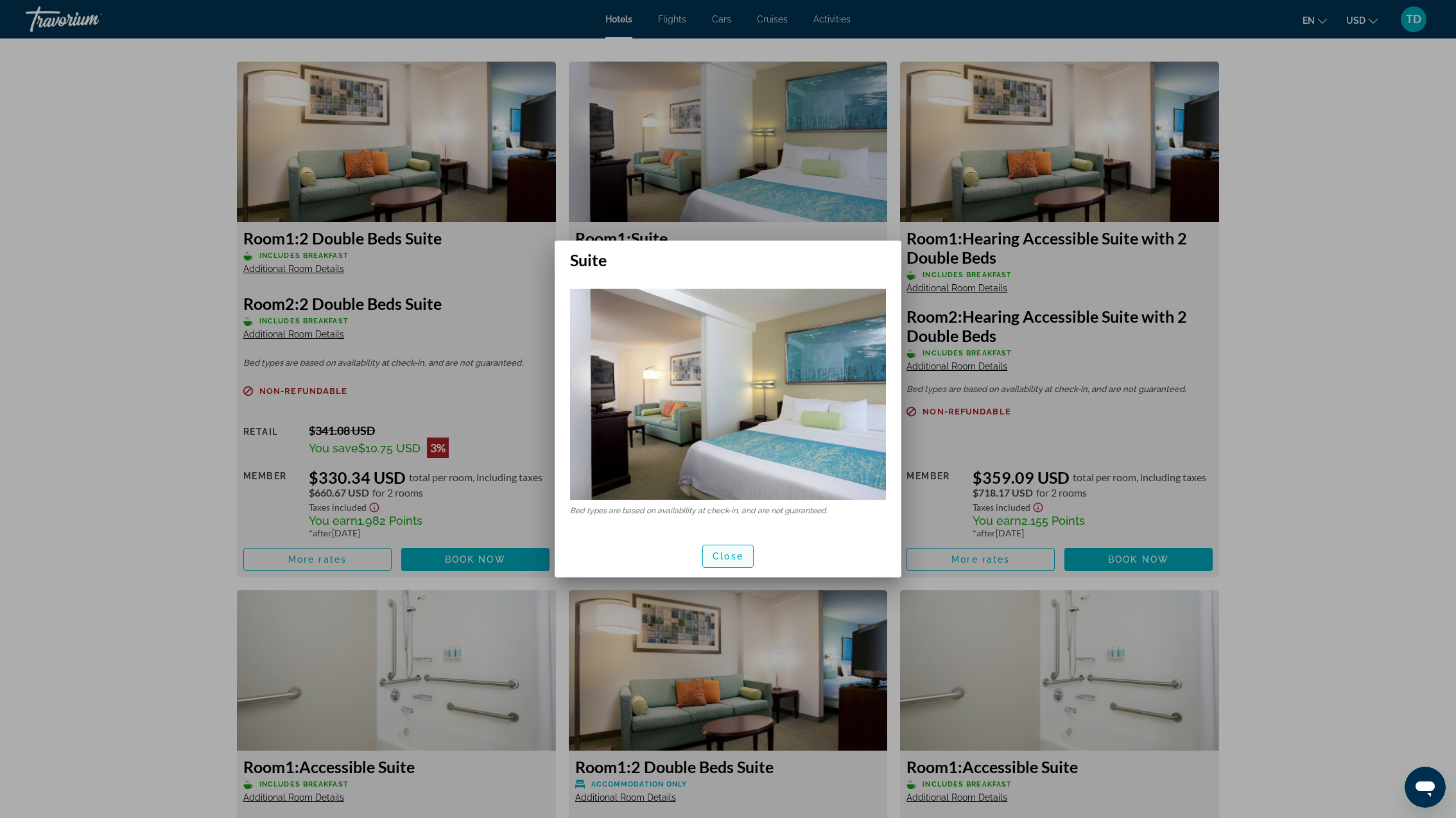
click at [738, 557] on span "Close" at bounding box center [727, 557] width 30 height 10
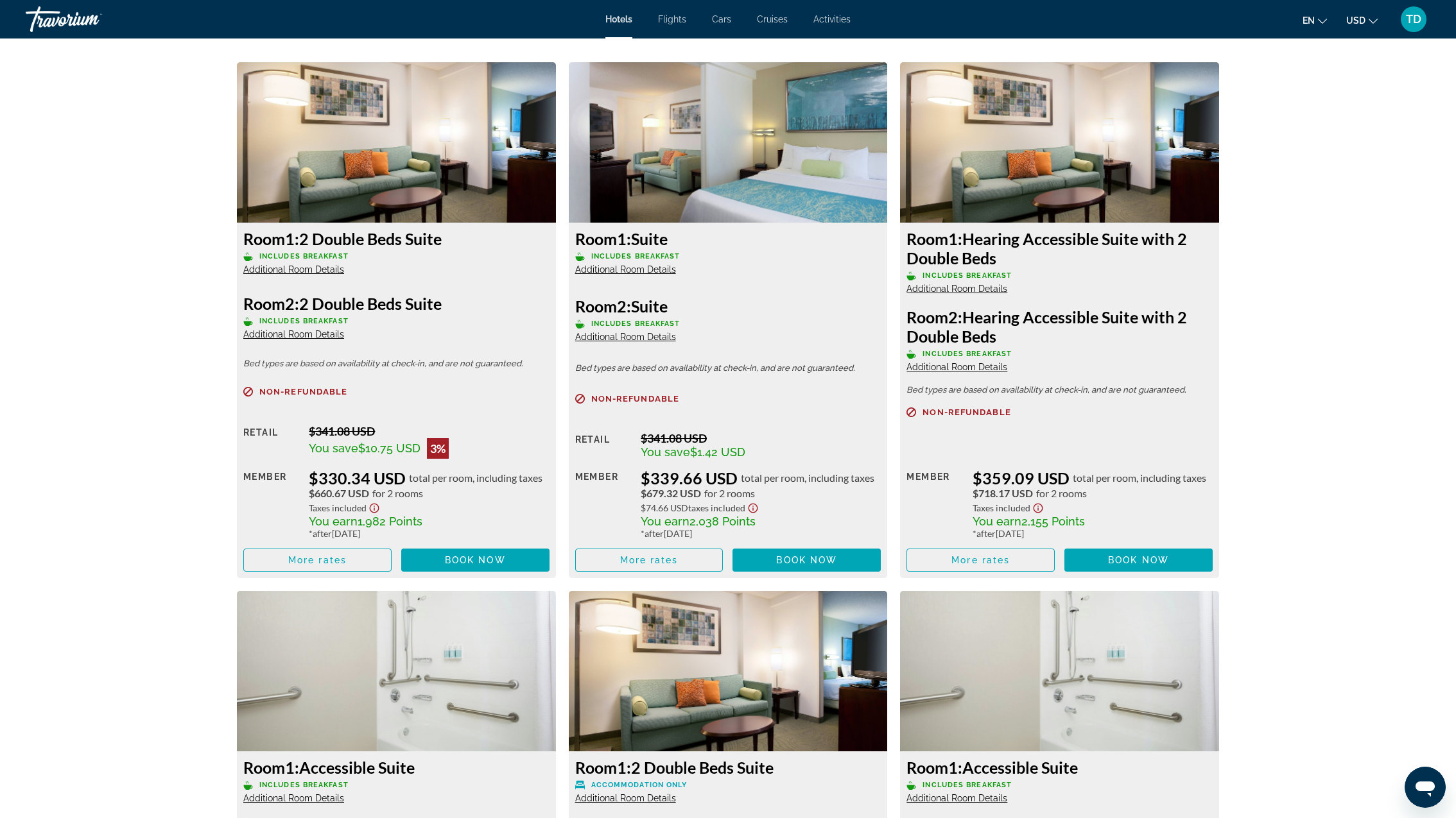
click at [661, 274] on span "Additional Room Details" at bounding box center [625, 269] width 101 height 10
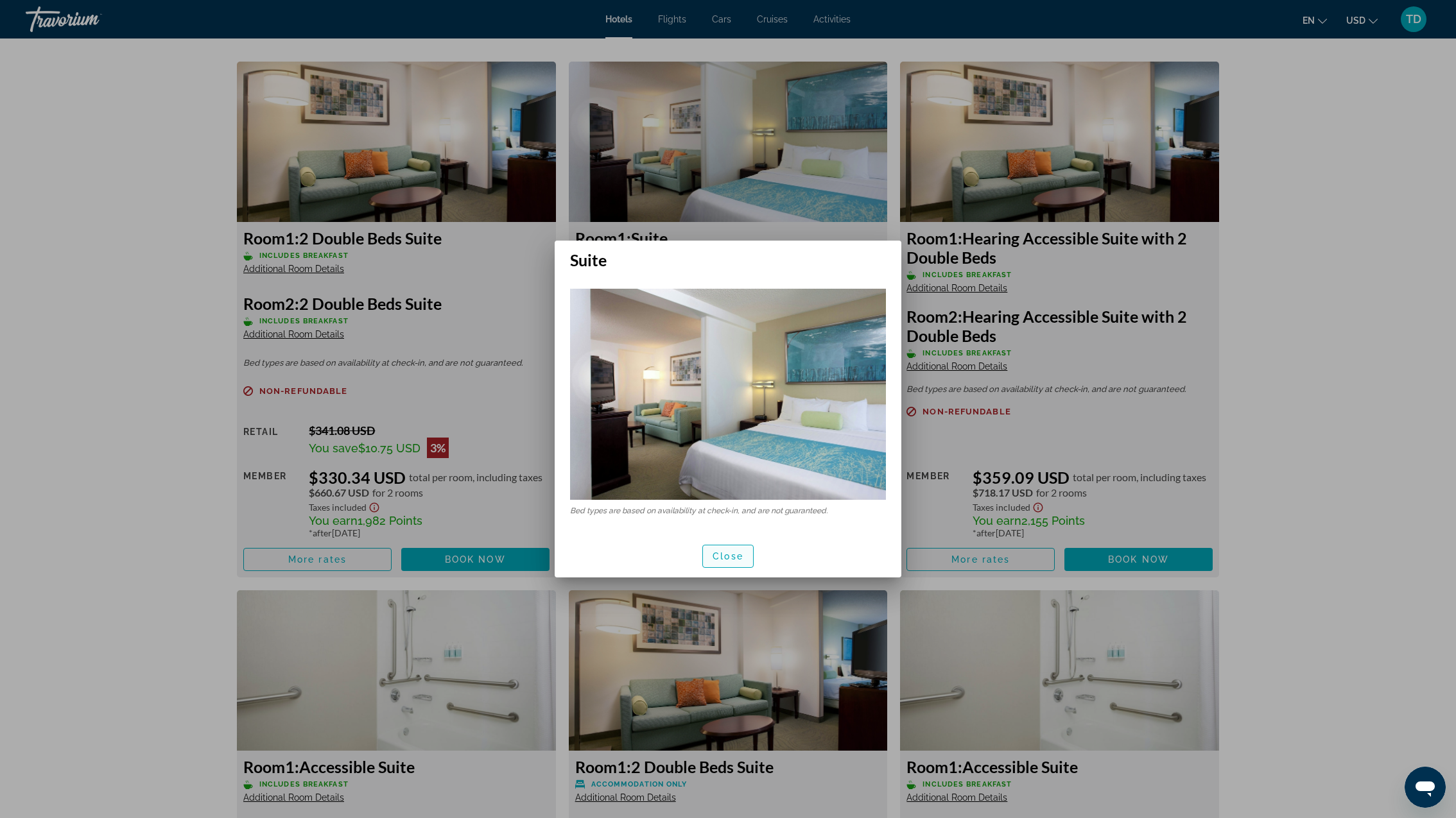
click at [722, 559] on span "Close" at bounding box center [727, 557] width 30 height 10
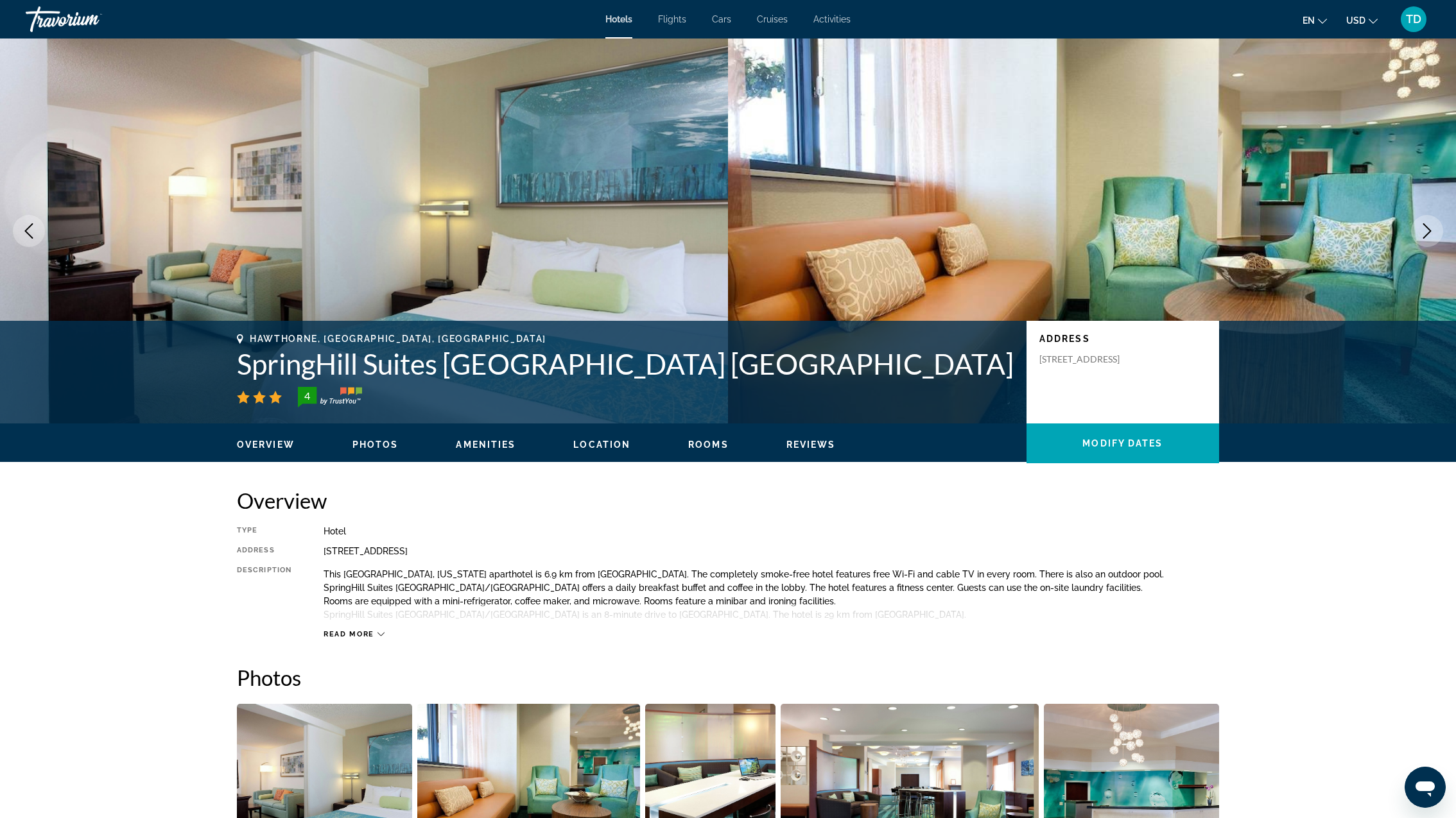
scroll to position [1715, 0]
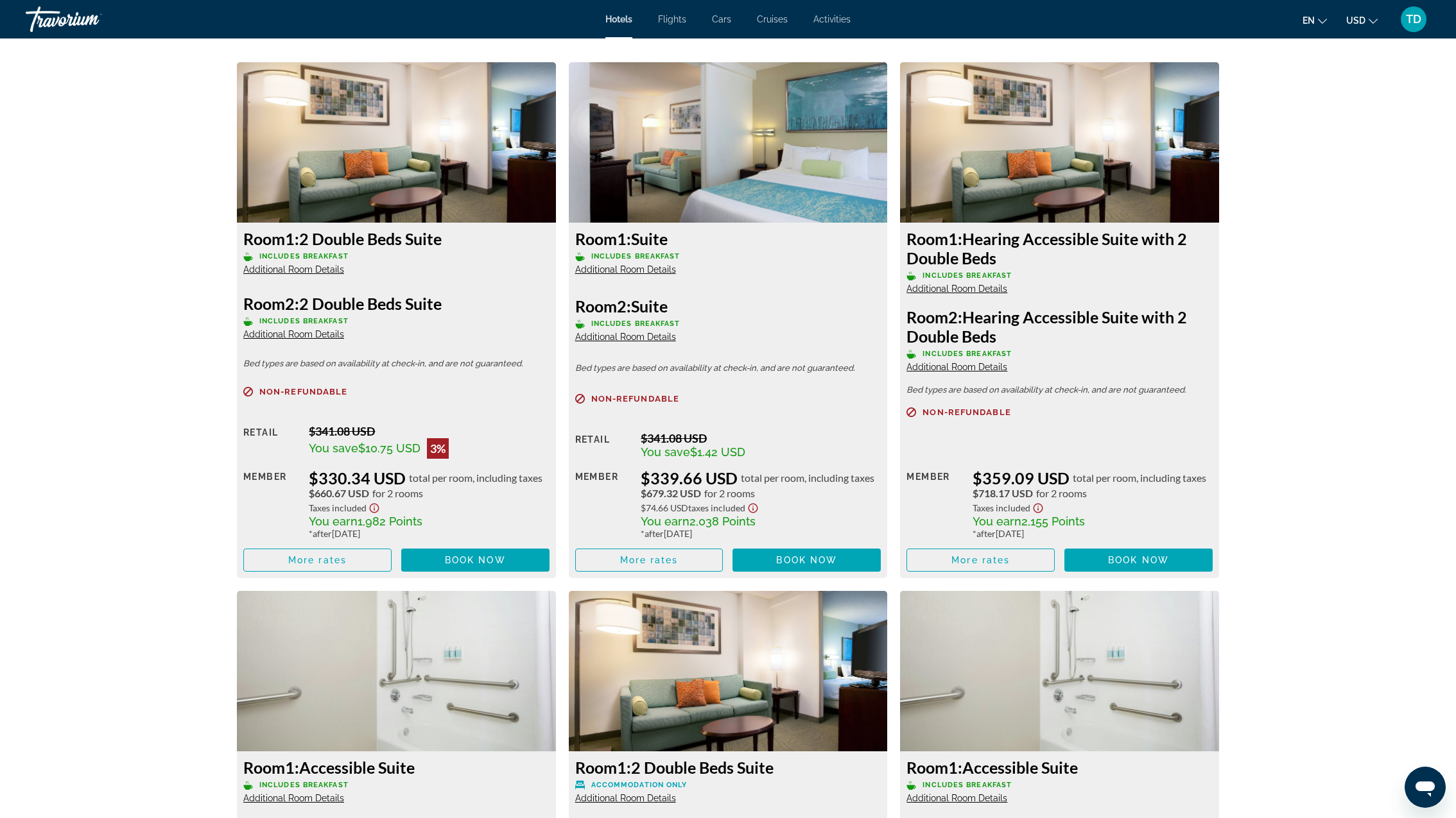
click at [649, 334] on span "Additional Room Details" at bounding box center [625, 337] width 101 height 10
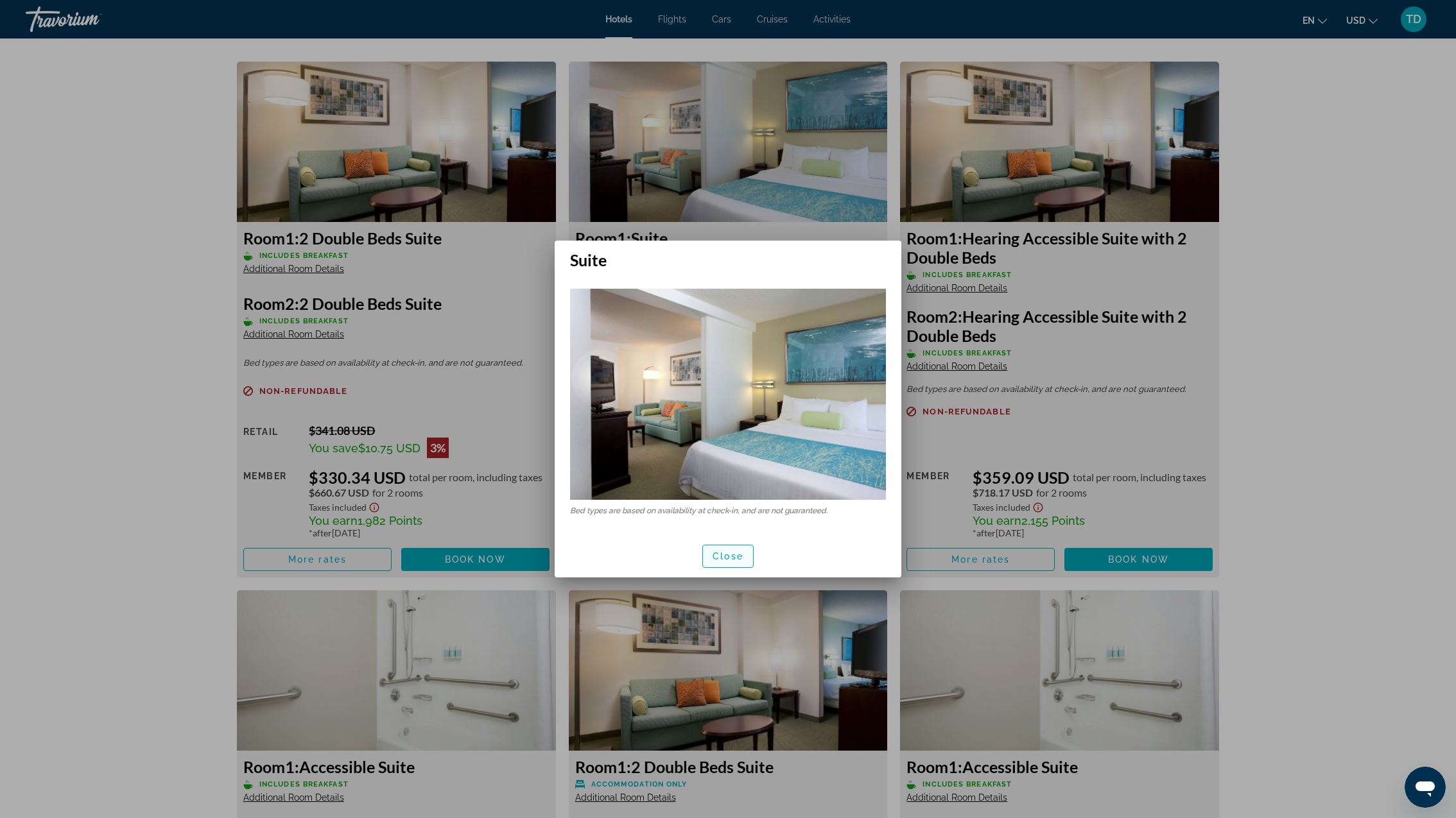
click at [729, 554] on span "Close" at bounding box center [727, 557] width 30 height 10
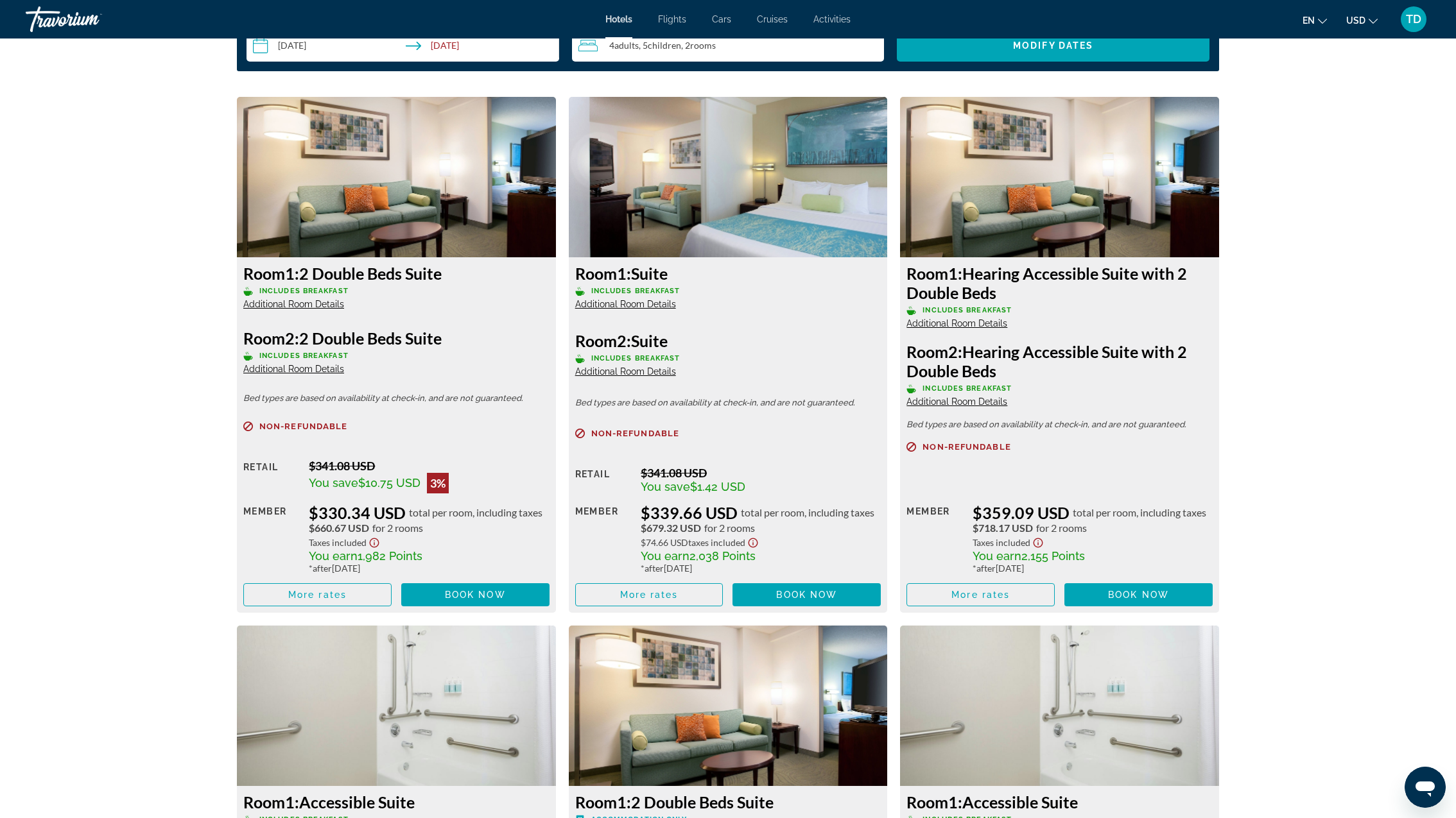
scroll to position [1662, 0]
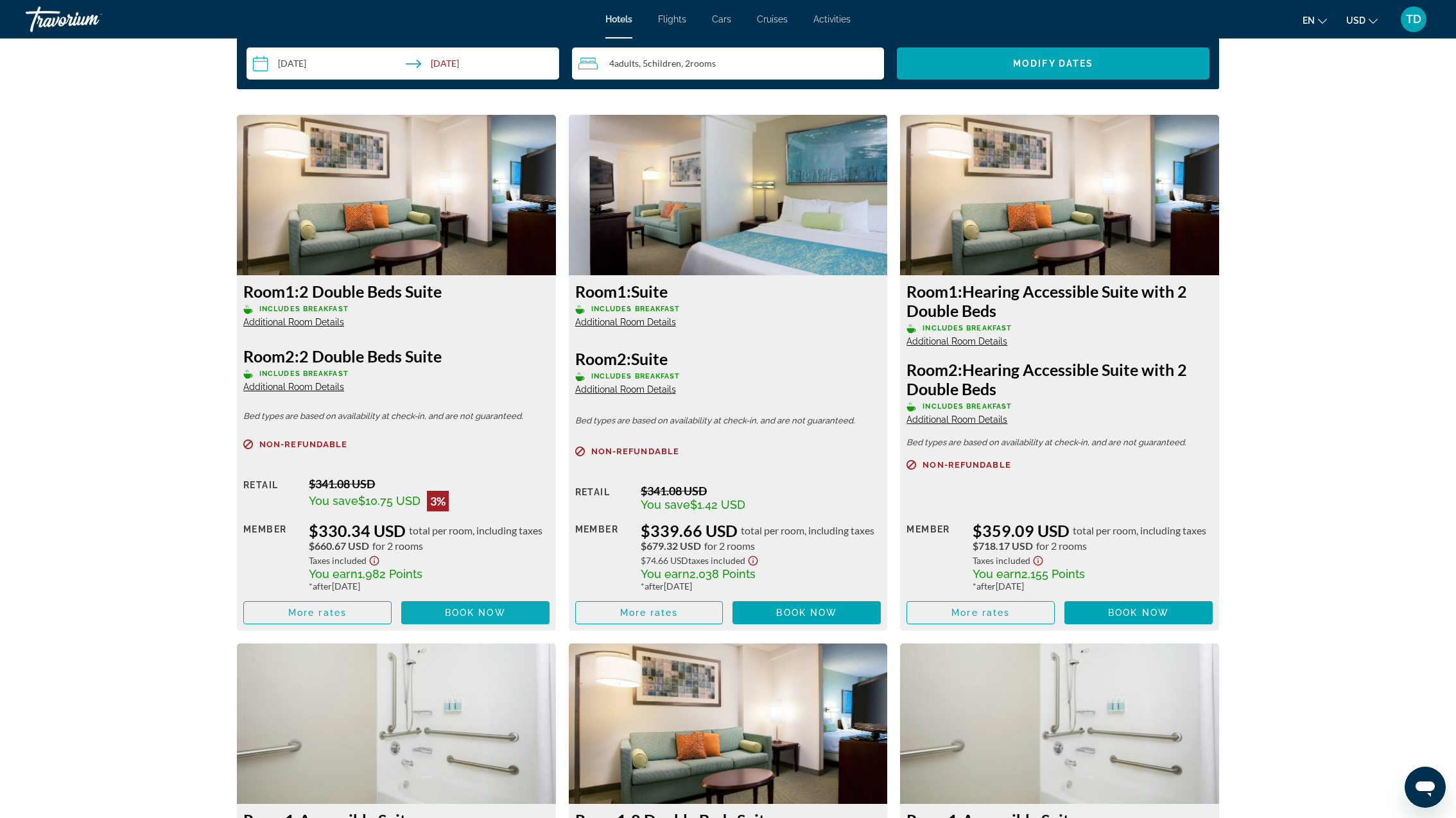
click at [479, 613] on span "Book now" at bounding box center [475, 613] width 61 height 10
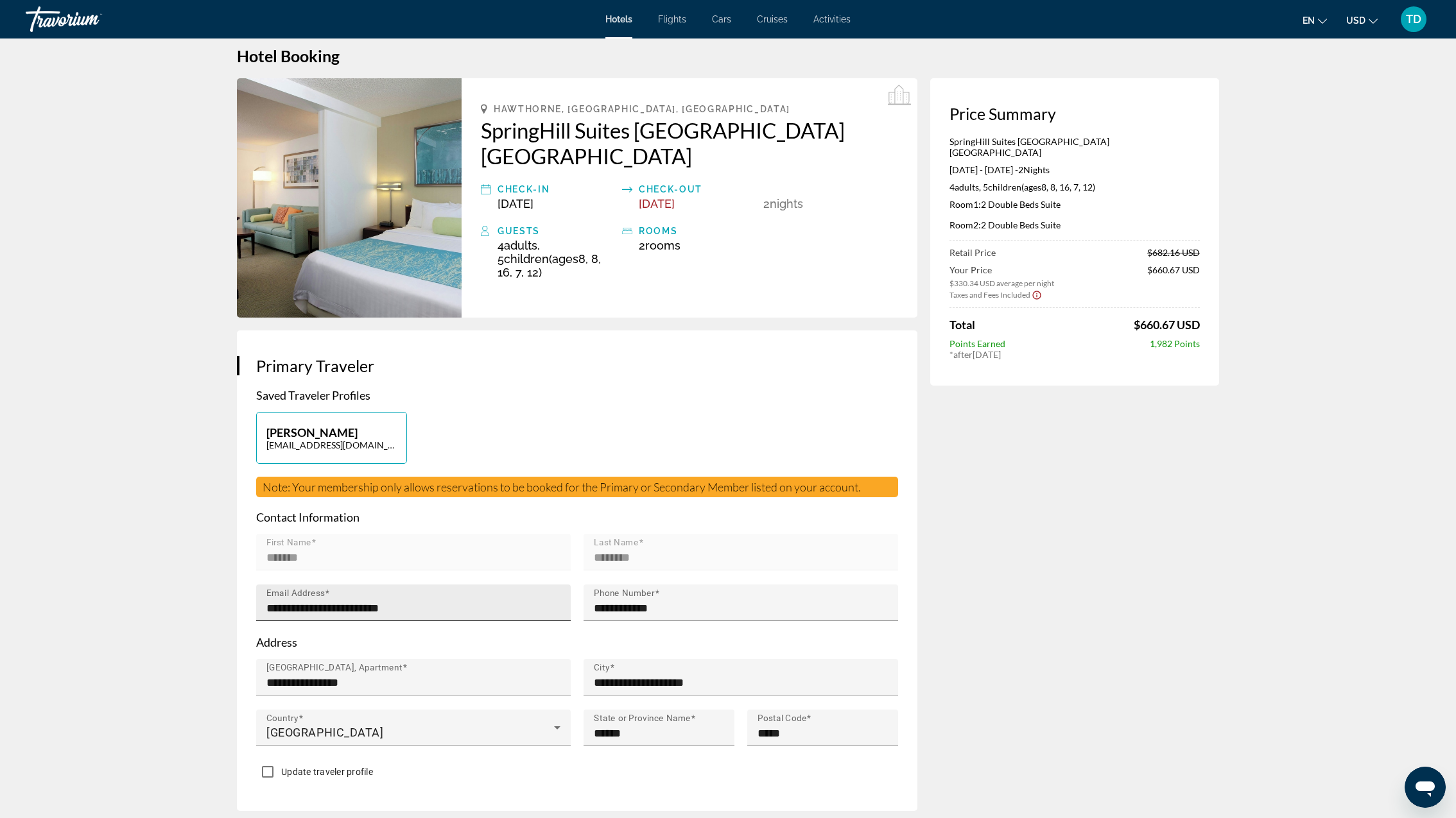
scroll to position [25, 0]
